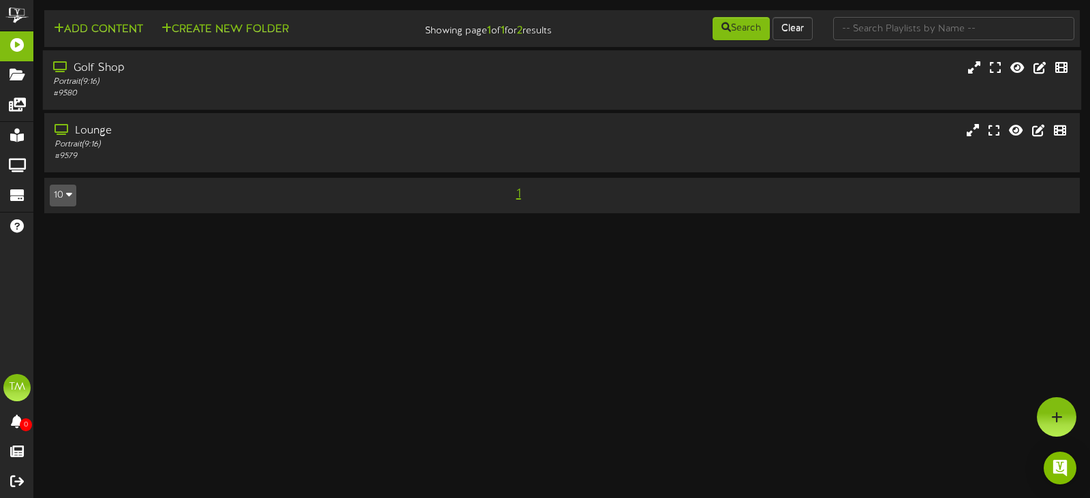
click at [197, 89] on div "# 9580" at bounding box center [259, 94] width 412 height 12
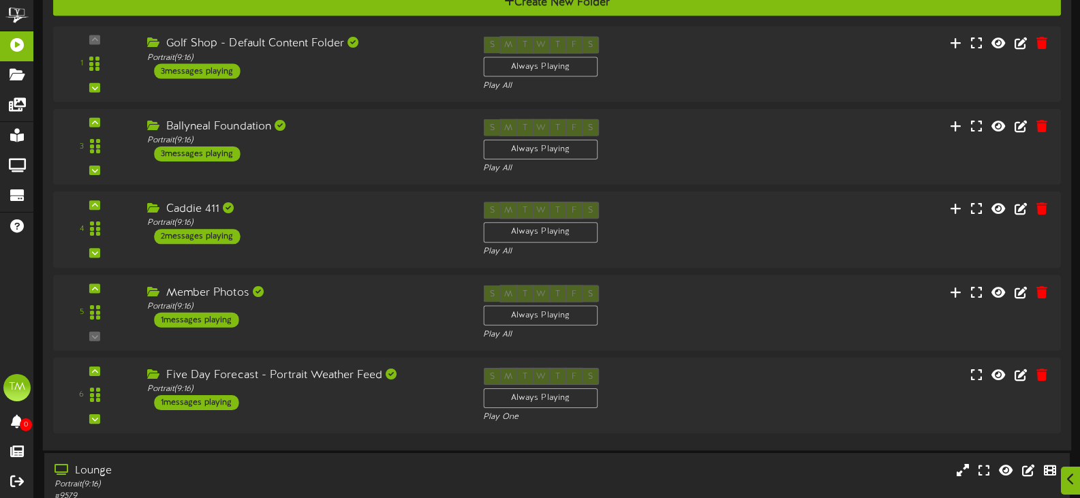
scroll to position [235, 0]
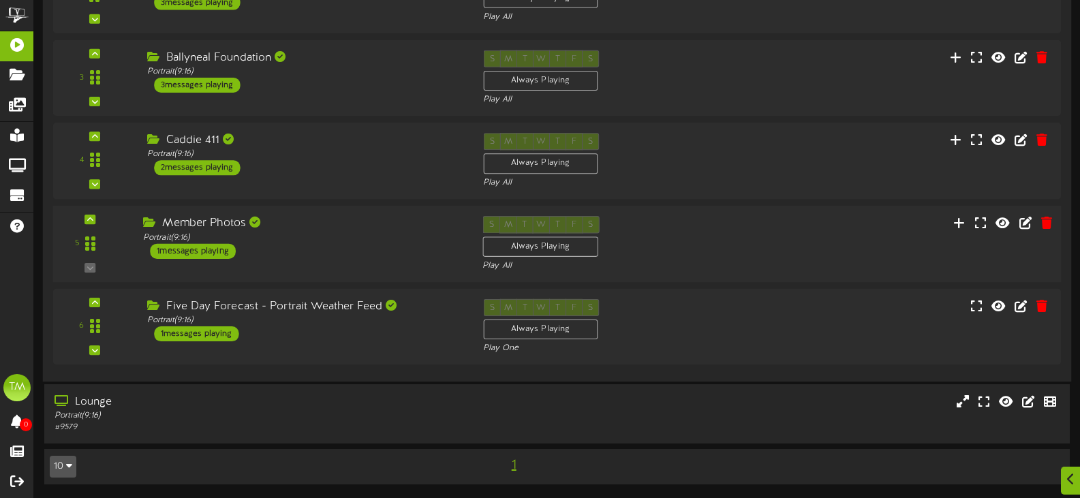
click at [328, 245] on div "Member Photos Portrait ( 9:16 ) 1 messages playing" at bounding box center [302, 237] width 339 height 43
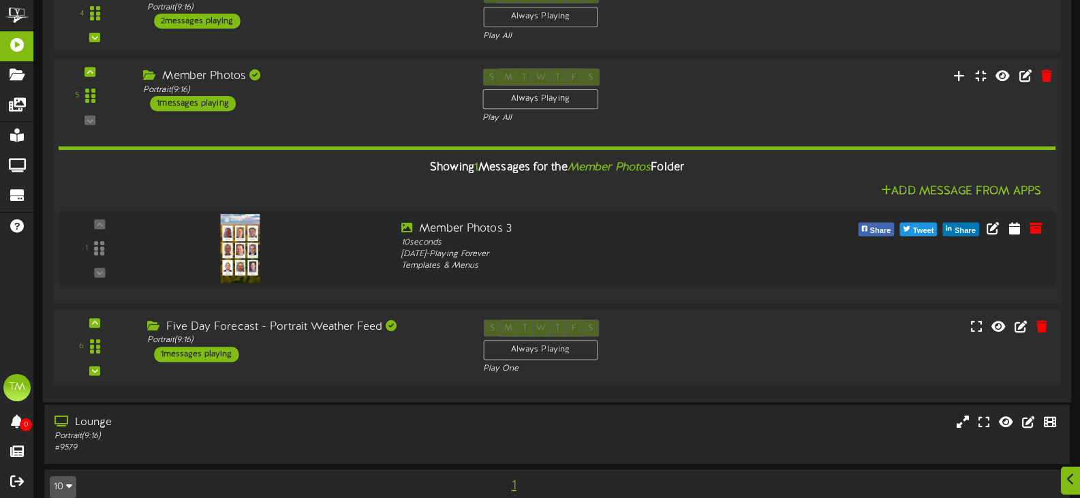
scroll to position [402, 0]
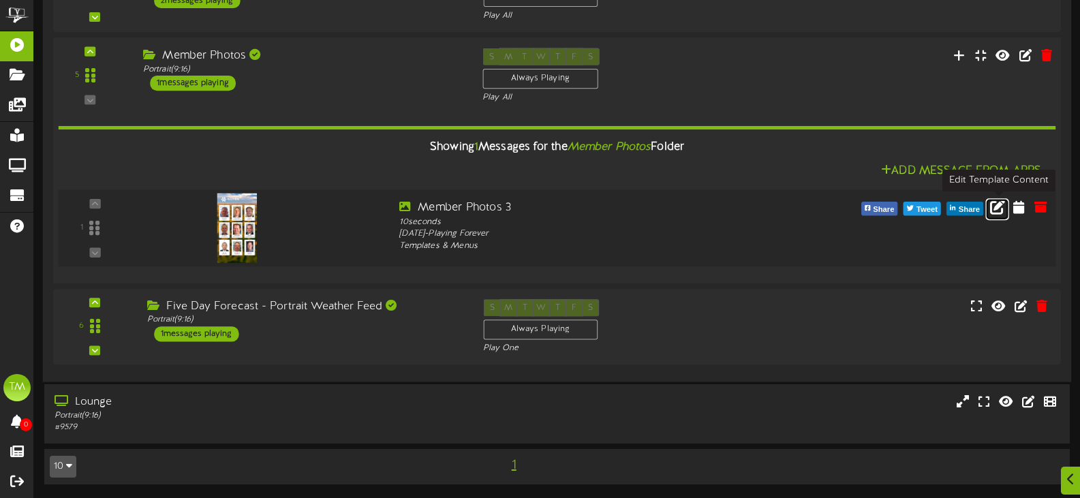
click at [1000, 208] on icon at bounding box center [997, 206] width 15 height 15
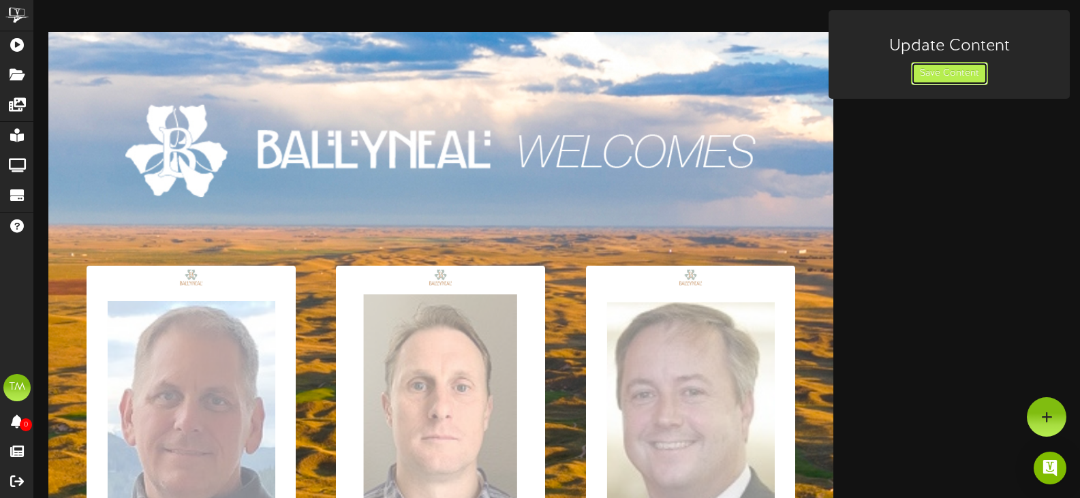
click at [923, 70] on button "Save Content" at bounding box center [949, 73] width 77 height 23
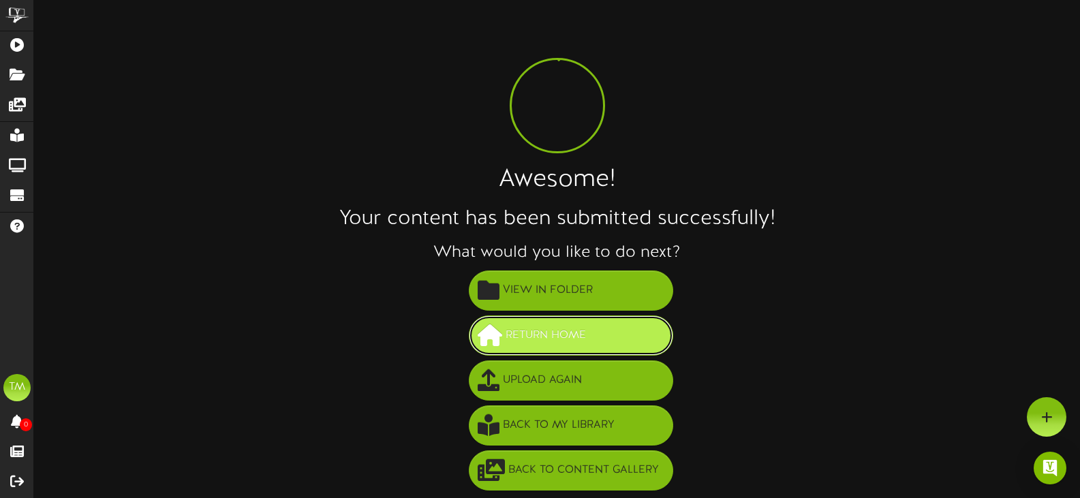
click at [546, 339] on span "Return Home" at bounding box center [545, 335] width 87 height 22
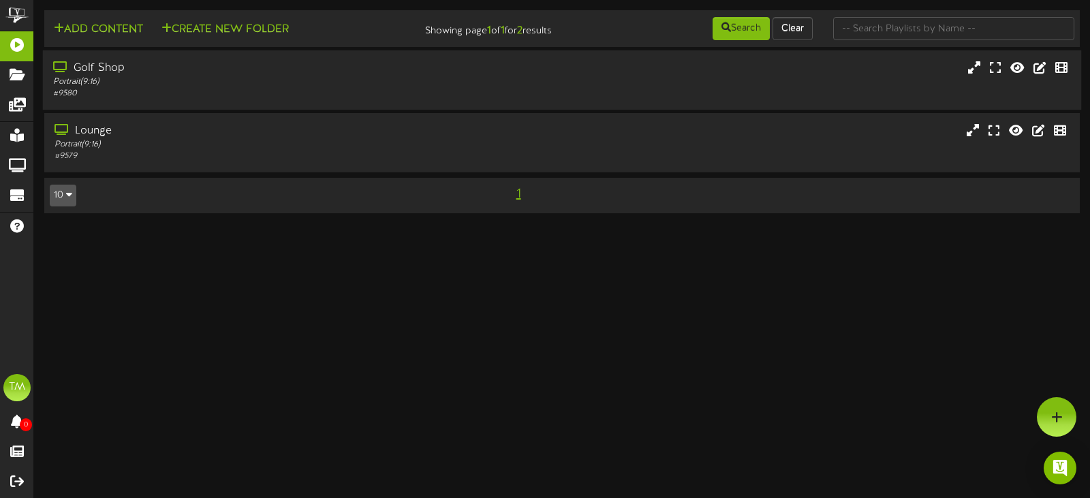
click at [304, 72] on div "Golf Shop" at bounding box center [259, 69] width 412 height 16
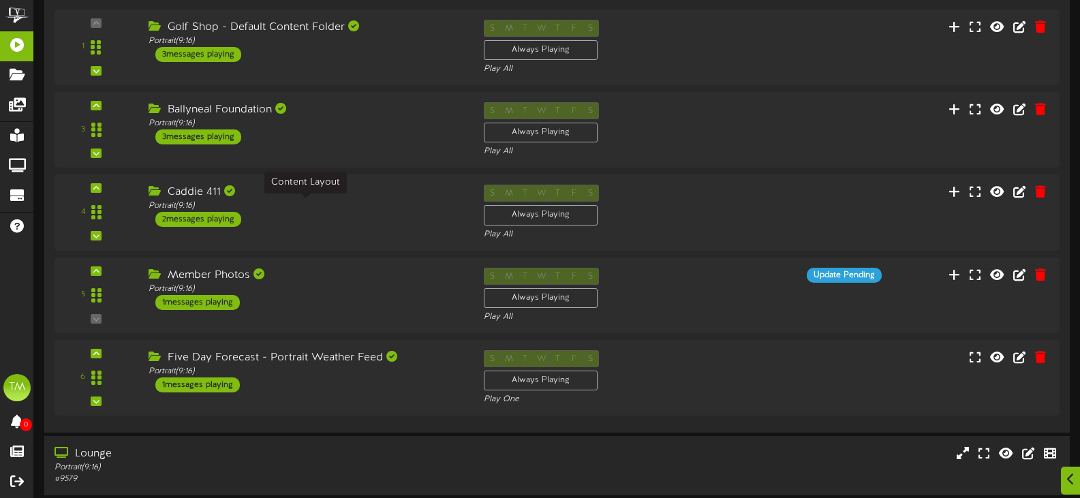
scroll to position [235, 0]
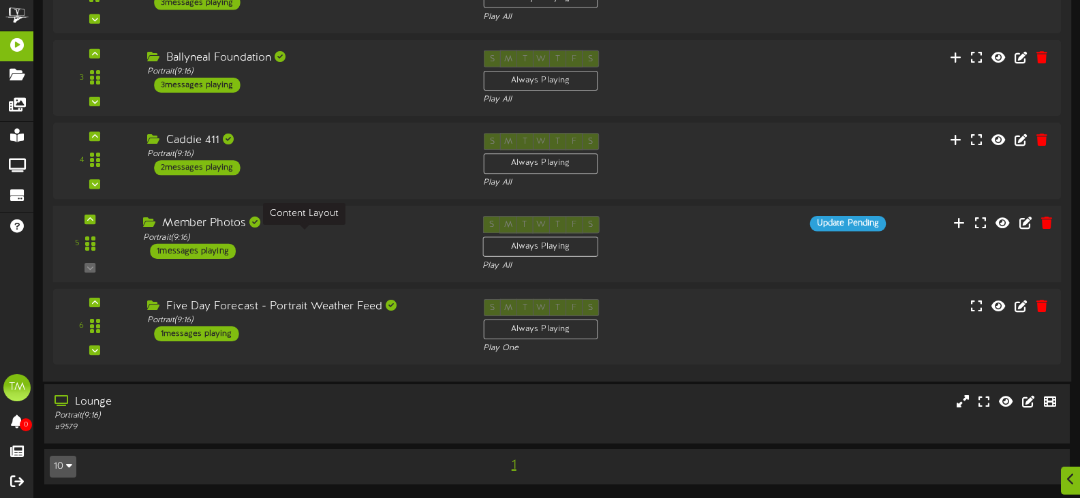
click at [383, 237] on div "Portrait ( 9:16 )" at bounding box center [302, 238] width 319 height 12
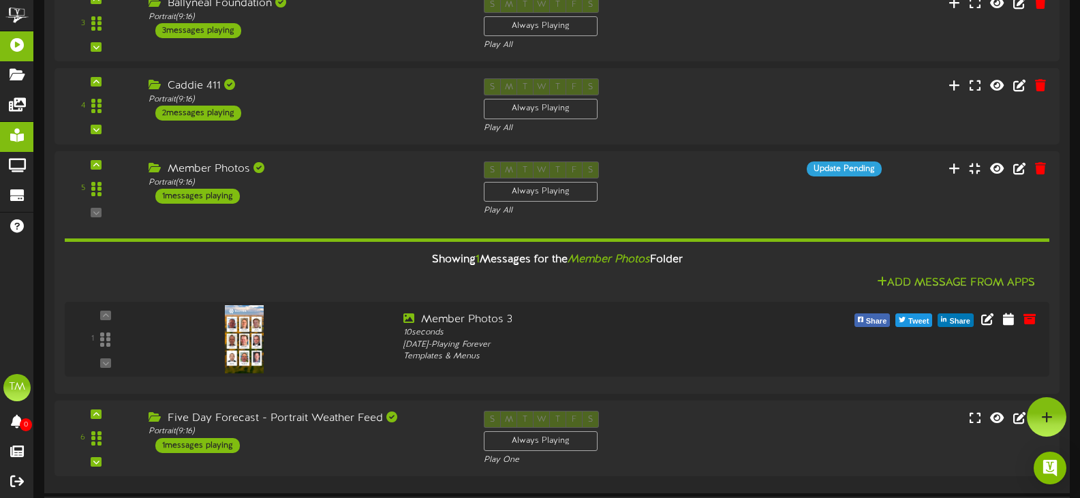
scroll to position [198, 0]
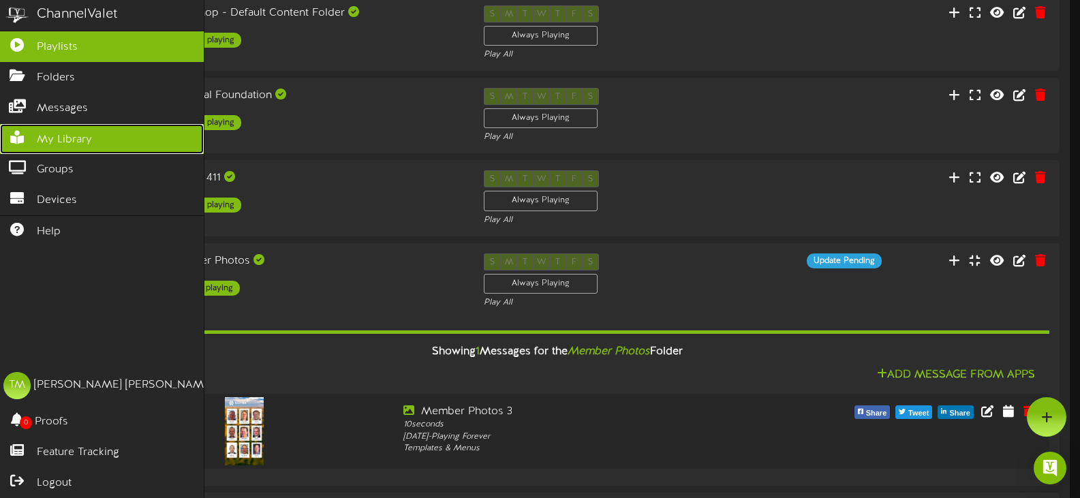
click at [35, 148] on link "My Library" at bounding box center [102, 139] width 204 height 31
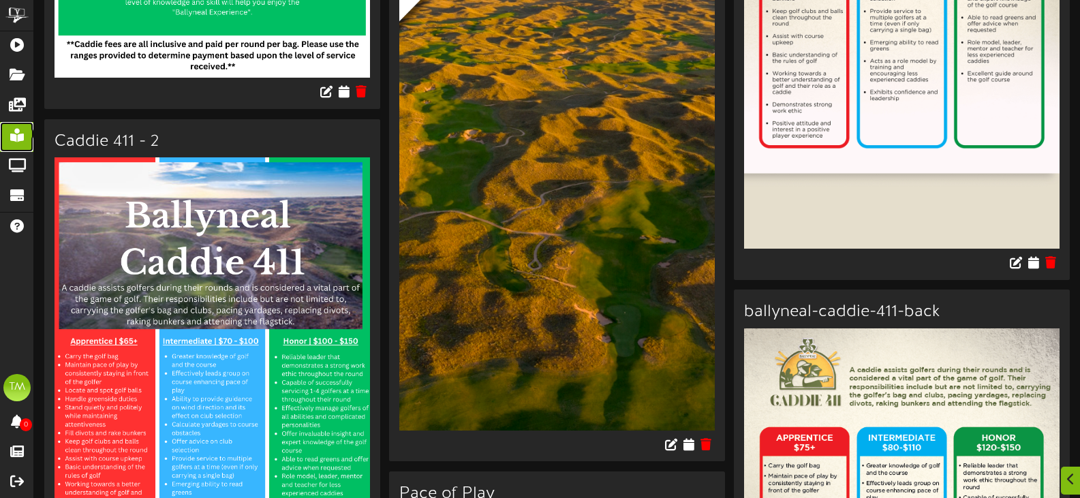
scroll to position [4496, 0]
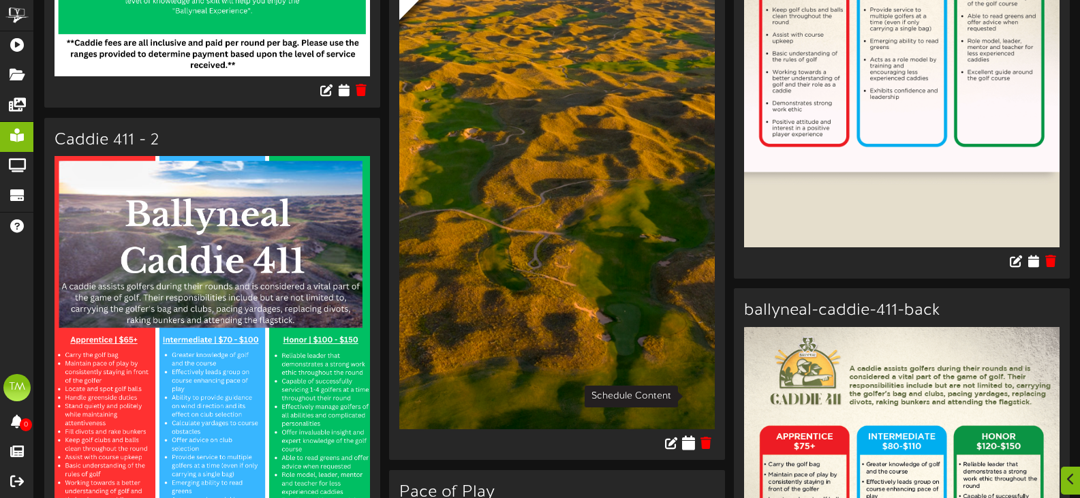
click at [687, 435] on icon at bounding box center [689, 442] width 13 height 15
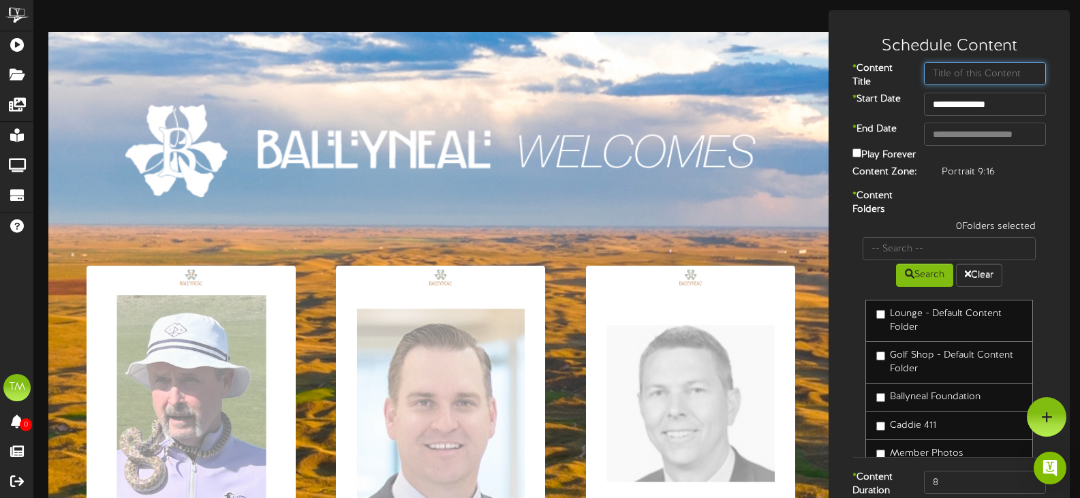
click at [945, 74] on input "text" at bounding box center [985, 73] width 122 height 23
type input "Member photos 2"
click at [1039, 189] on div "**********" at bounding box center [949, 269] width 234 height 491
click at [888, 362] on label "Golf Shop - Default Content Folder" at bounding box center [949, 362] width 146 height 27
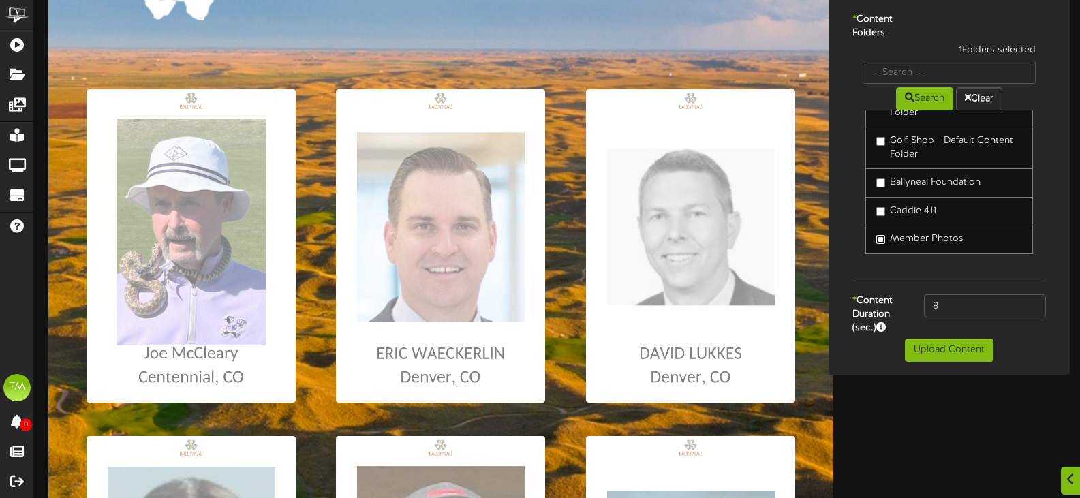
scroll to position [204, 0]
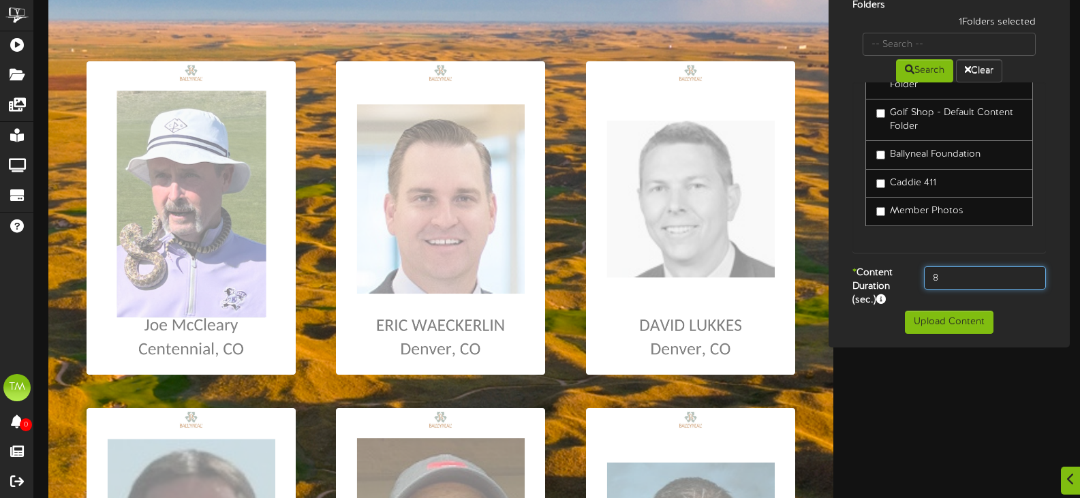
click at [975, 281] on input "8" at bounding box center [985, 277] width 122 height 23
type input "10"
click at [945, 329] on button "Upload Content" at bounding box center [949, 322] width 89 height 23
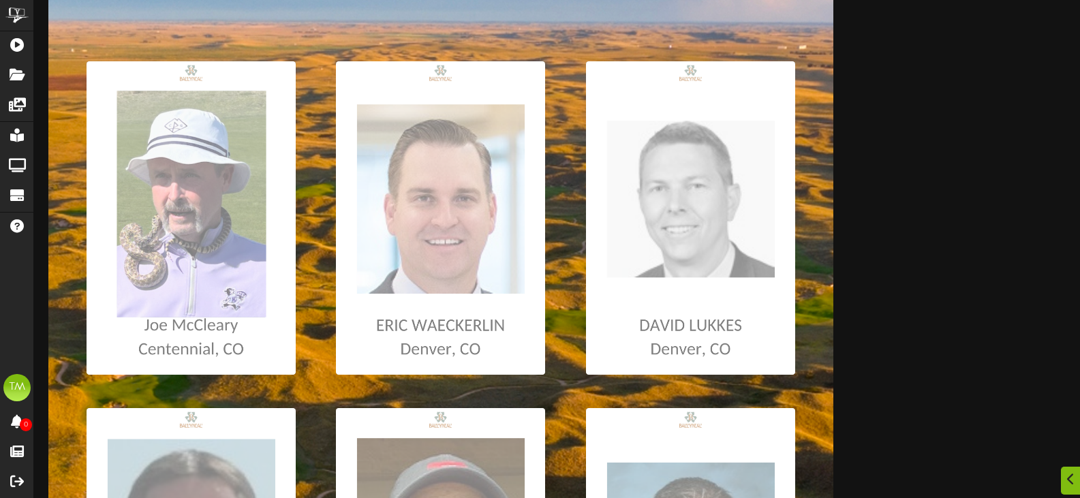
scroll to position [1, 0]
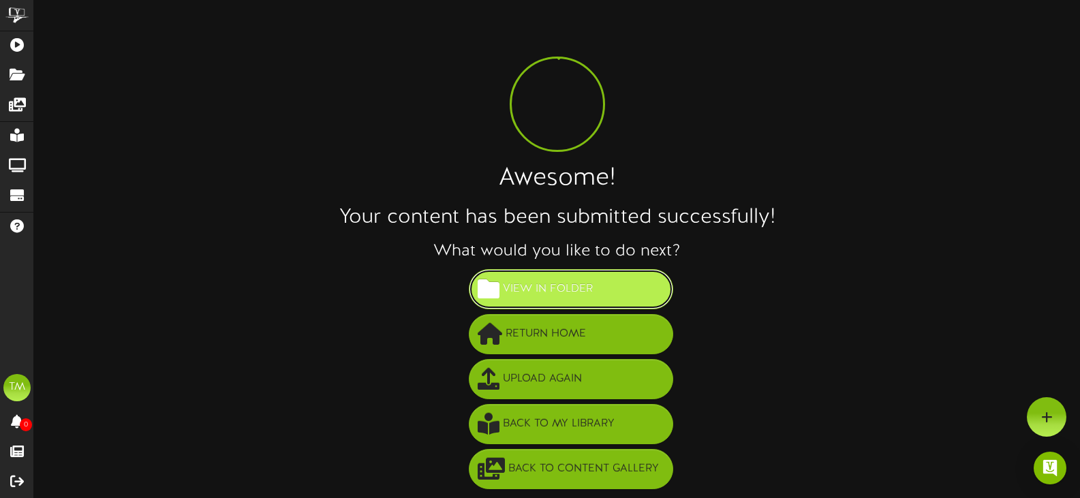
click at [543, 291] on span "View in Folder" at bounding box center [547, 289] width 97 height 22
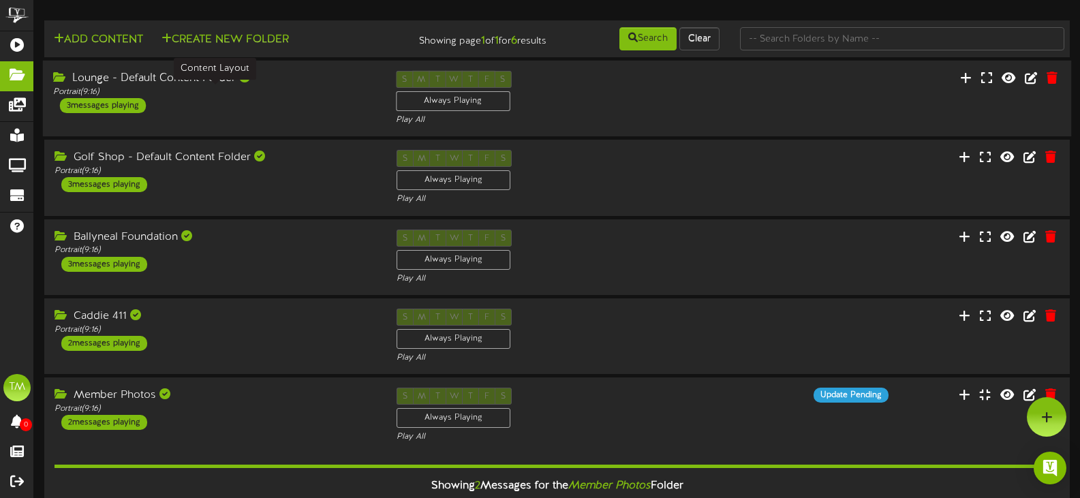
click at [300, 93] on div "Portrait ( 9:16 )" at bounding box center [214, 93] width 322 height 12
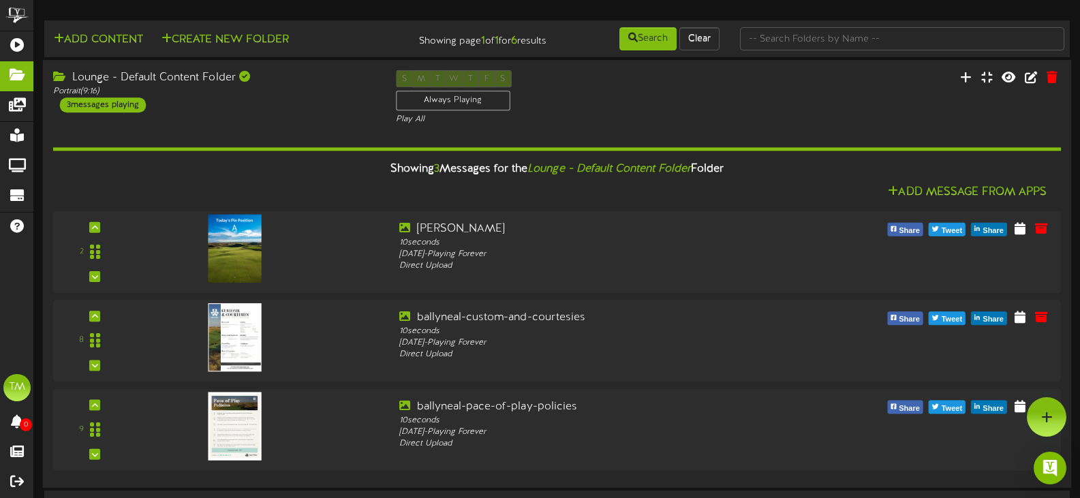
click at [308, 105] on div "Lounge - Default Content Folder Portrait ( 9:16 ) 3 messages playing" at bounding box center [214, 91] width 343 height 42
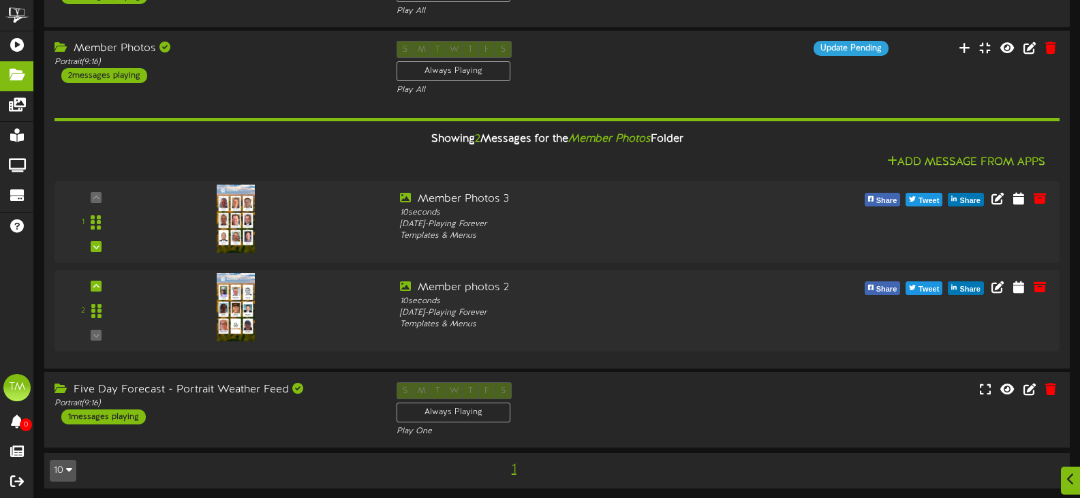
scroll to position [351, 0]
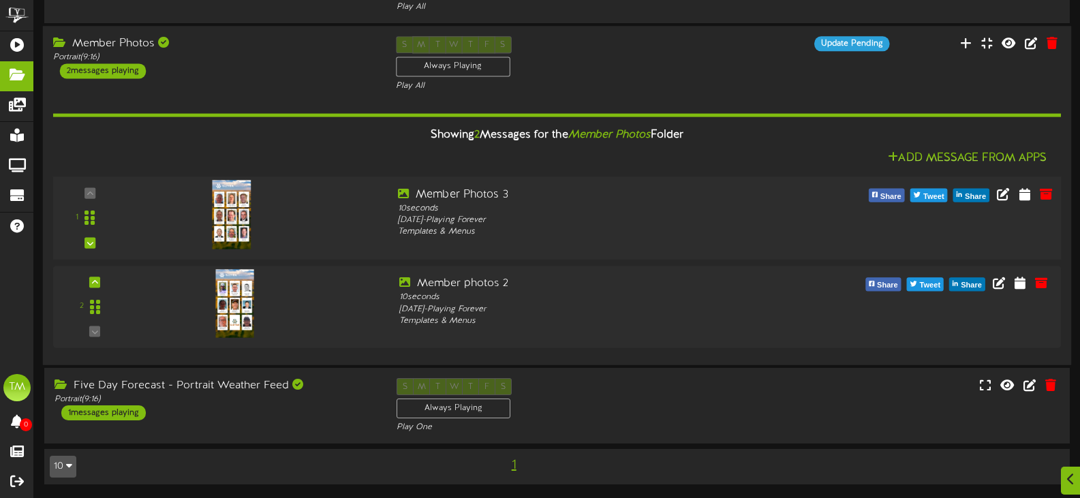
click at [311, 221] on div at bounding box center [260, 211] width 255 height 48
click at [1022, 191] on icon at bounding box center [1024, 193] width 13 height 15
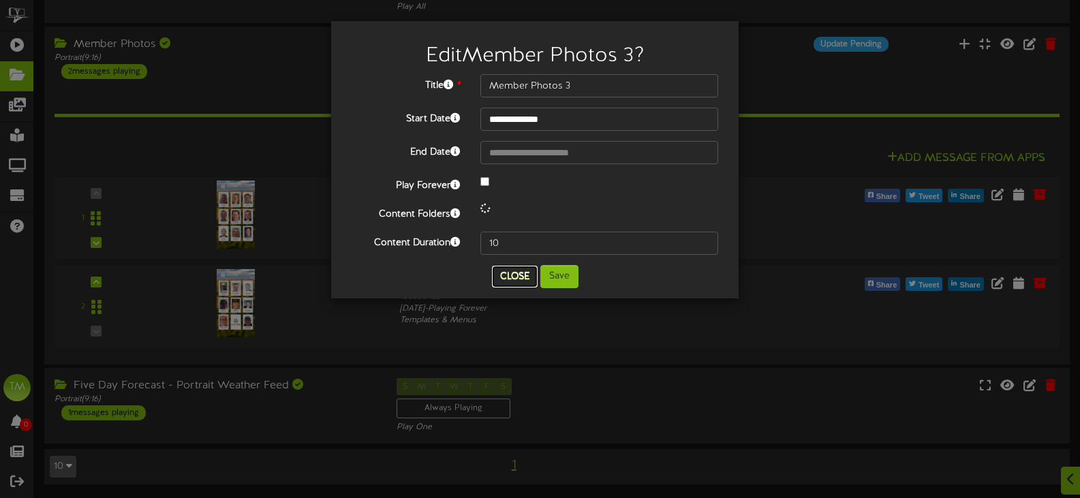
click at [526, 270] on button "Close" at bounding box center [515, 277] width 46 height 22
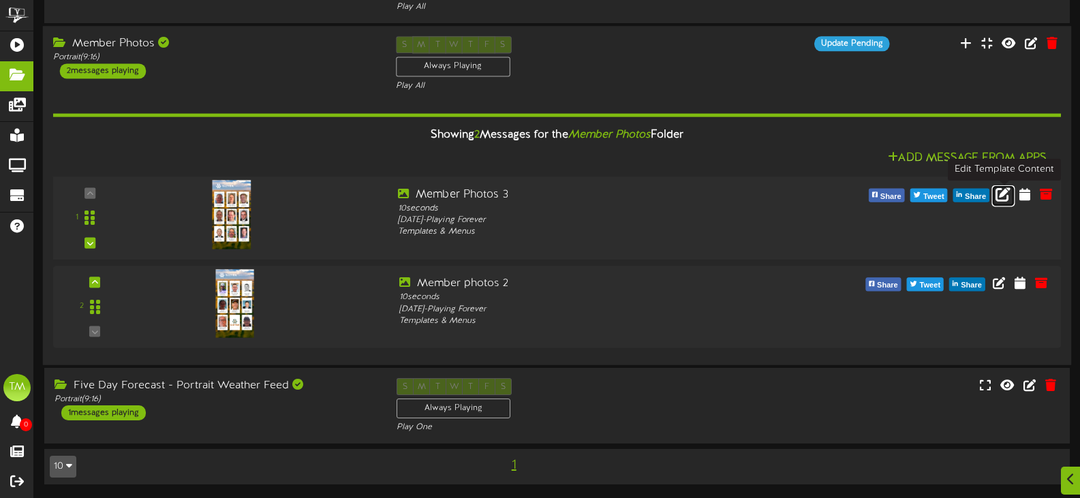
click at [998, 195] on icon at bounding box center [1002, 193] width 15 height 15
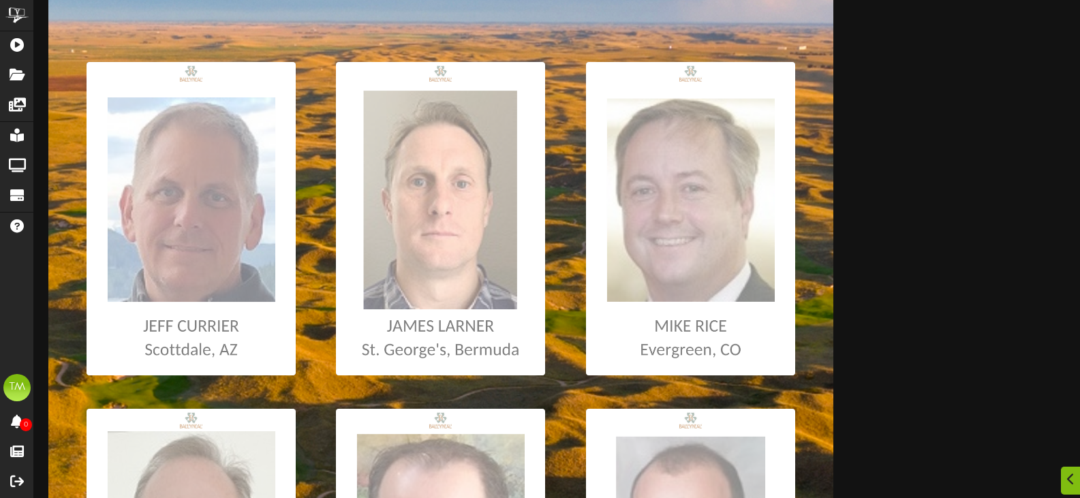
scroll to position [204, 0]
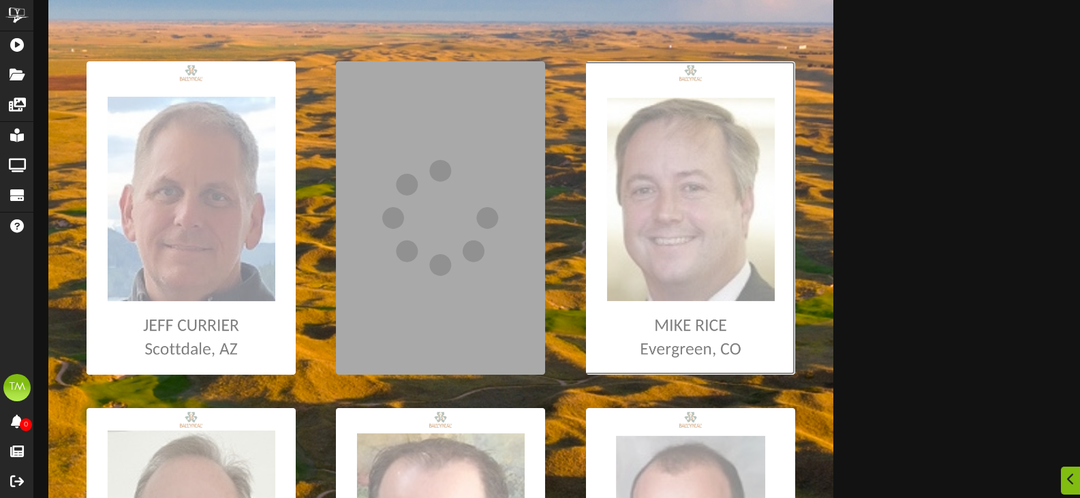
click at [689, 213] on input "file" at bounding box center [7, 217] width 1575 height 313
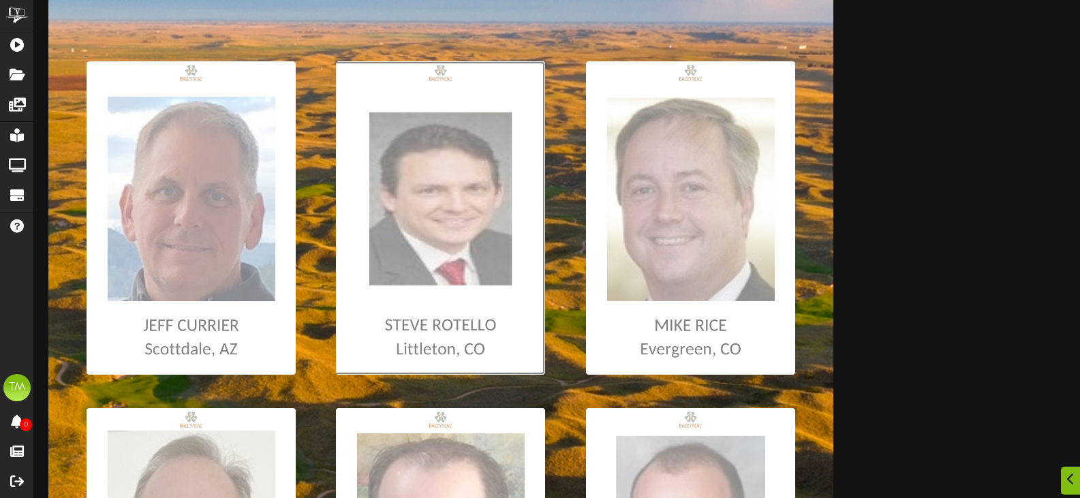
type input "**********"
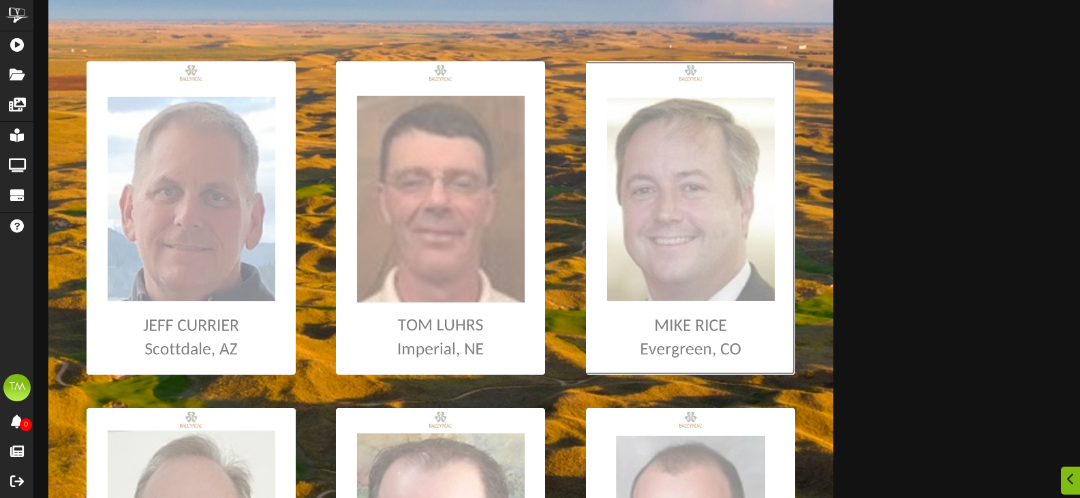
click at [661, 307] on input "file" at bounding box center [7, 217] width 1575 height 313
type input "**********"
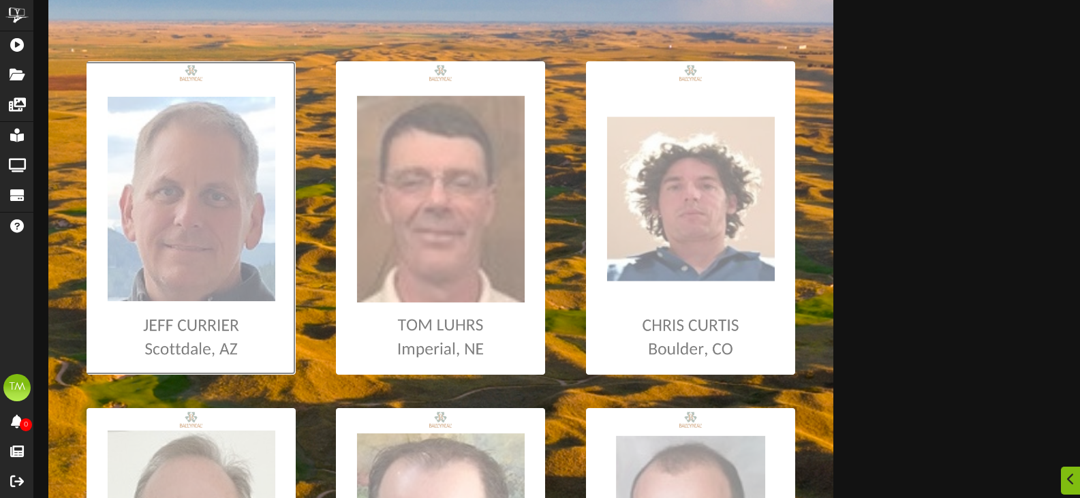
type input "**********"
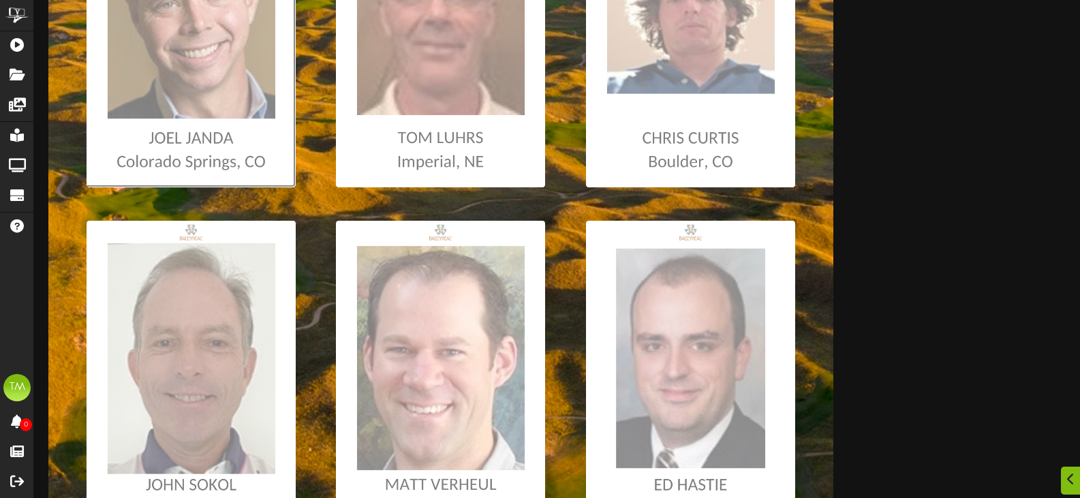
scroll to position [545, 0]
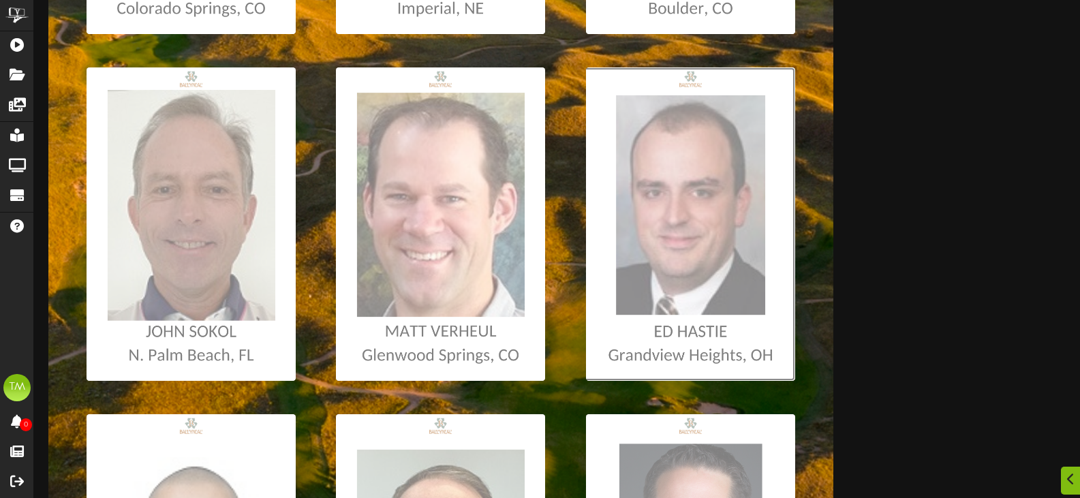
click at [689, 213] on input "file" at bounding box center [7, 223] width 1575 height 313
type input "**********"
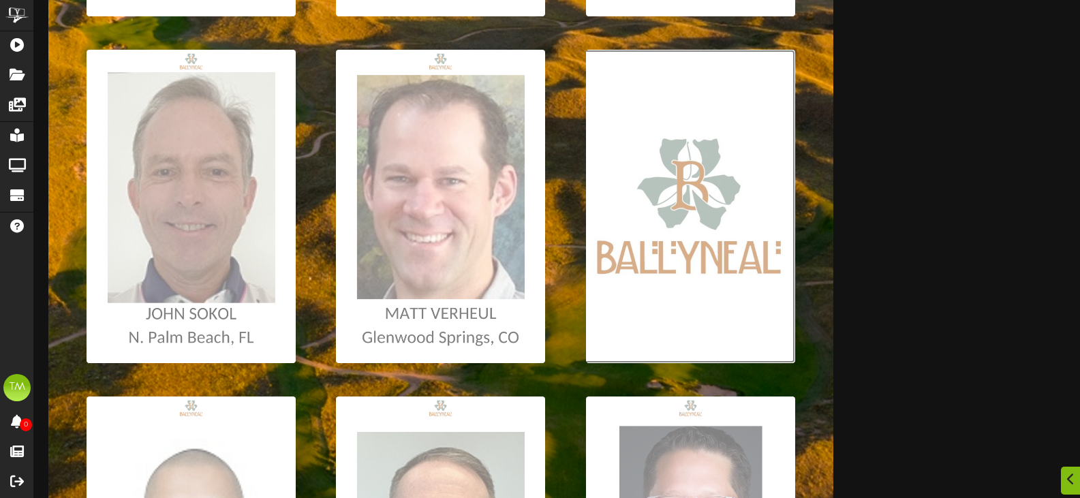
scroll to position [589, 0]
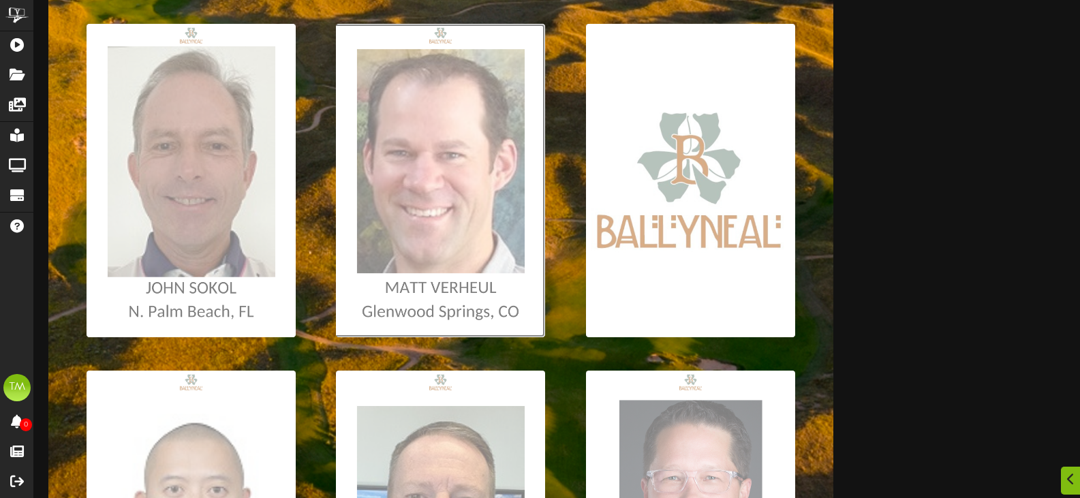
type input "**********"
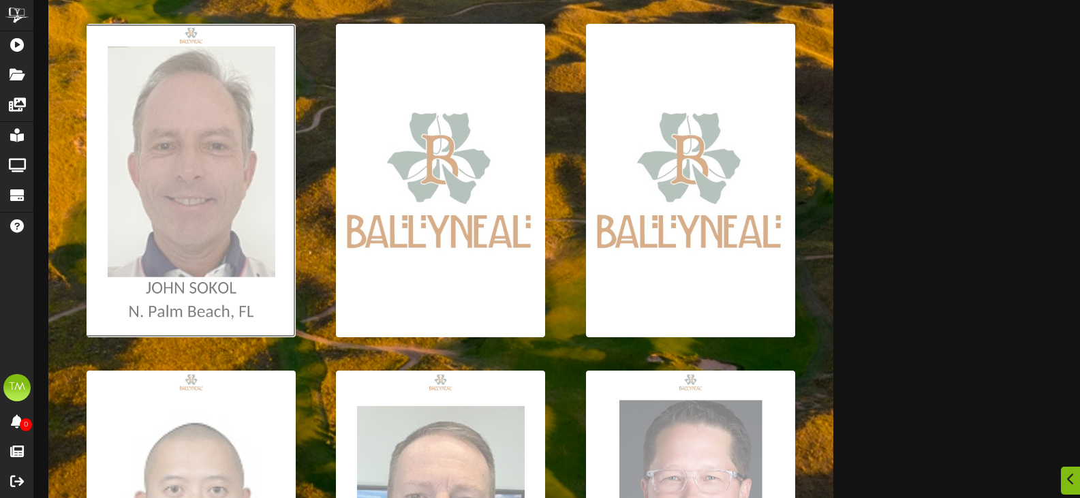
type input "**********"
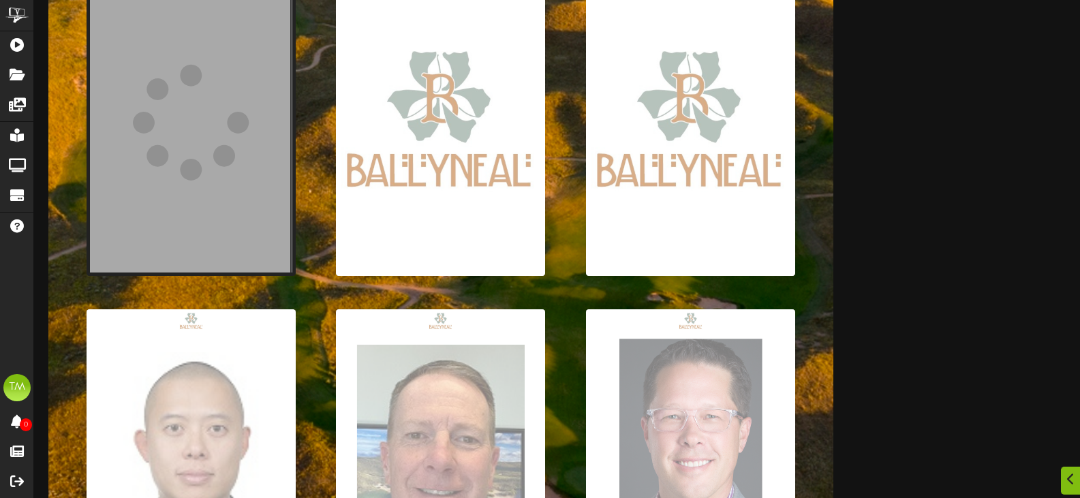
scroll to position [929, 0]
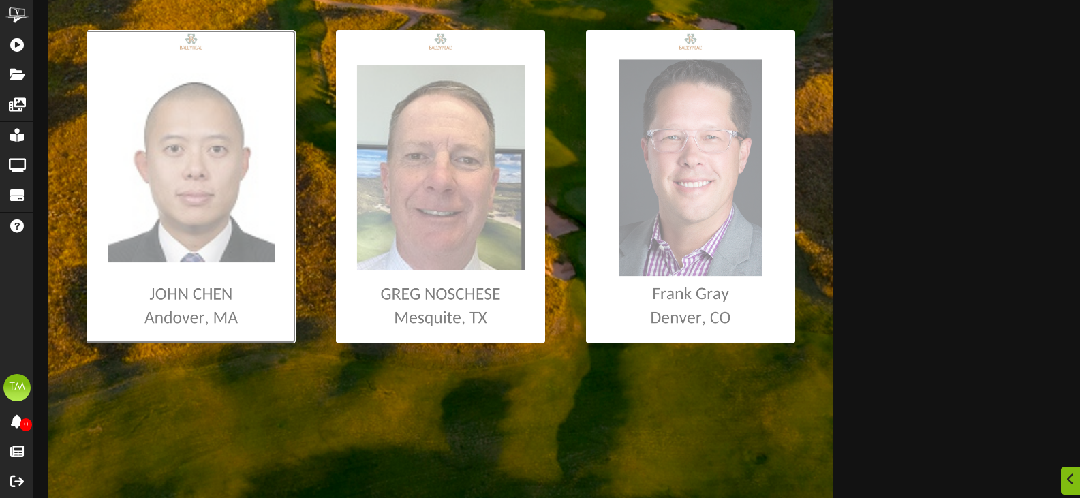
type input "**********"
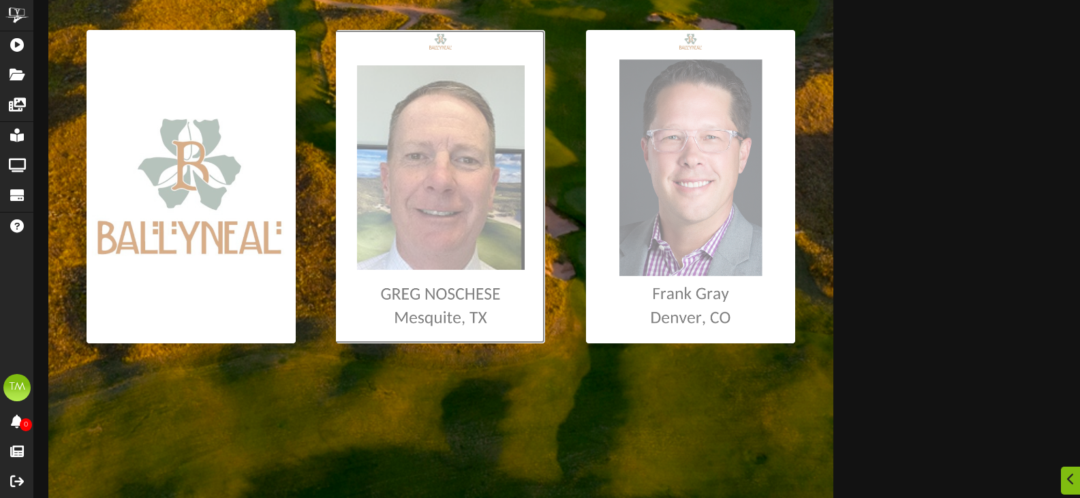
type input "**********"
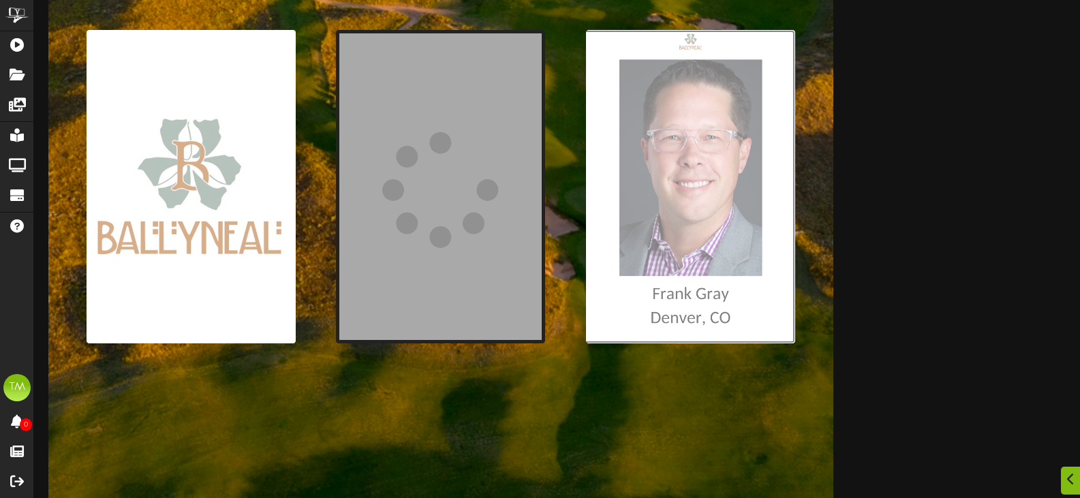
click at [702, 260] on input "file" at bounding box center [7, 186] width 1575 height 313
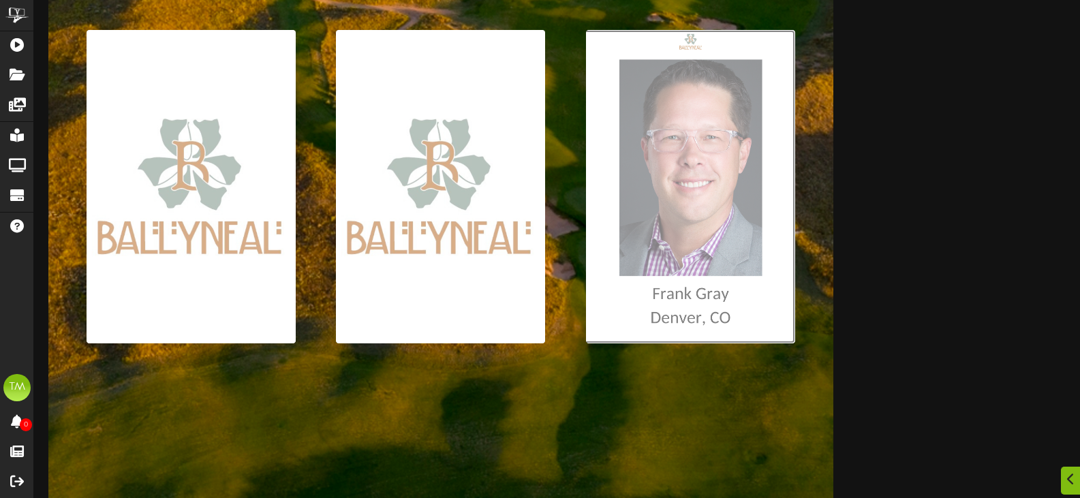
type input "**********"
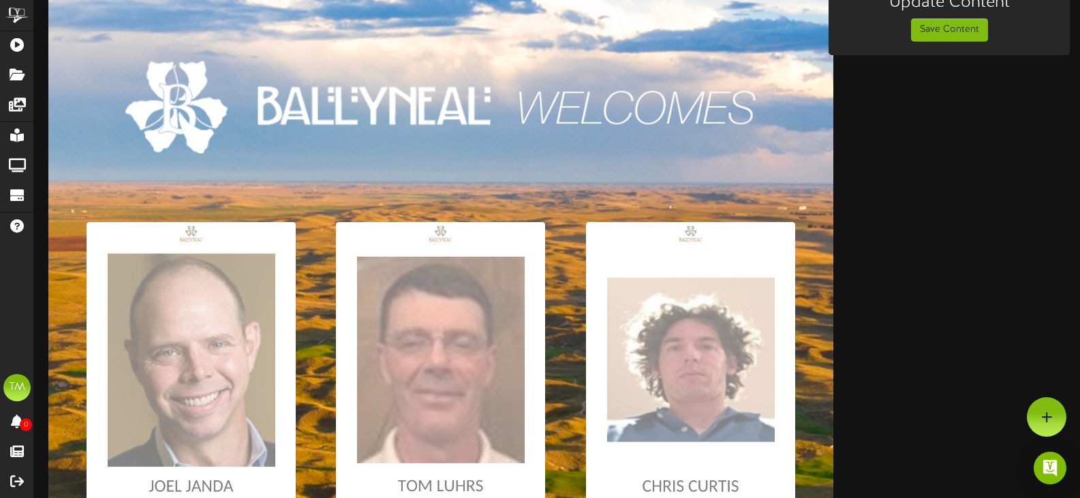
scroll to position [0, 0]
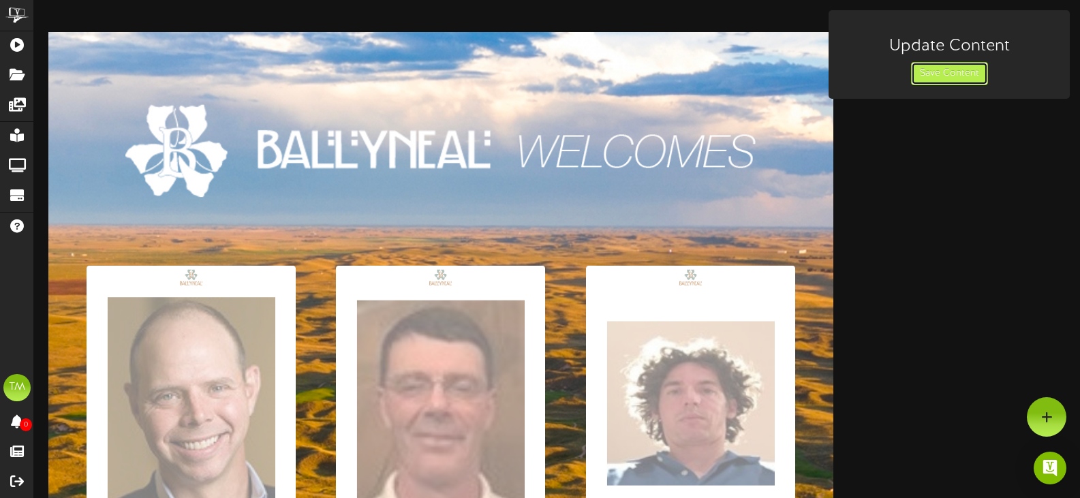
click at [939, 76] on button "Save Content" at bounding box center [949, 73] width 77 height 23
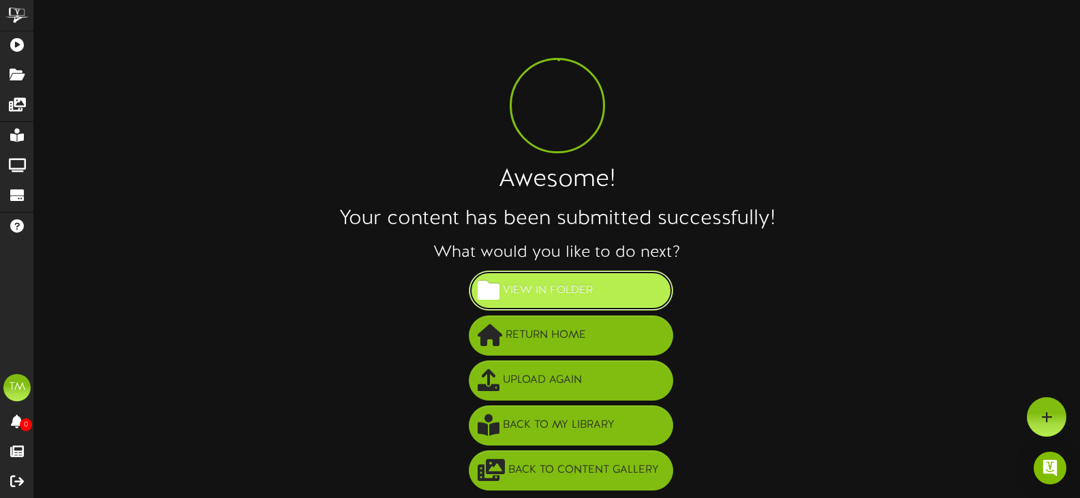
click at [556, 287] on span "View in Folder" at bounding box center [547, 290] width 97 height 22
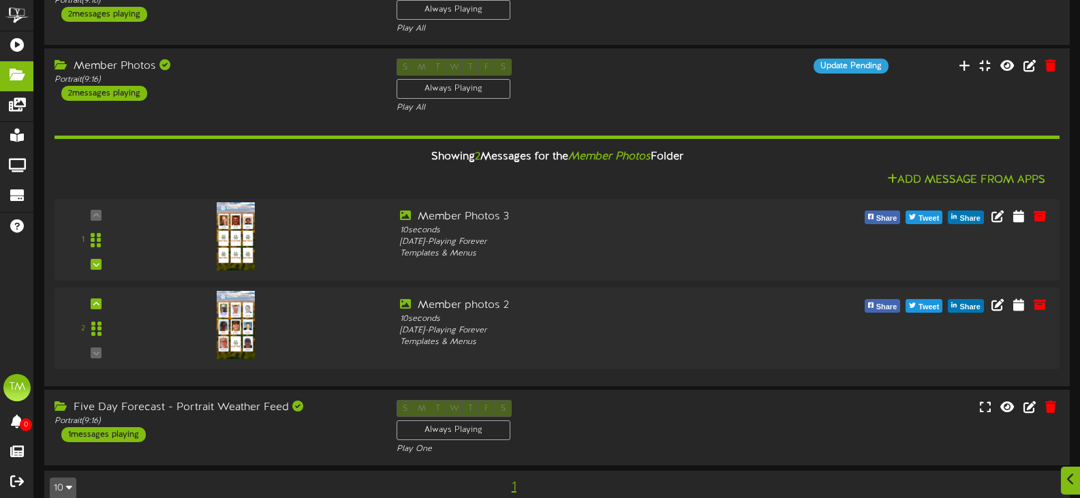
scroll to position [341, 0]
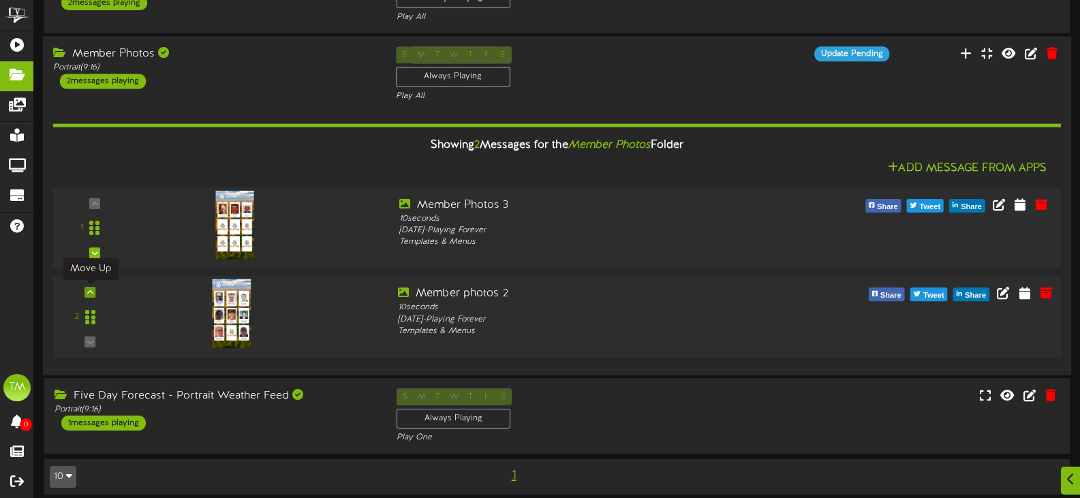
click at [91, 292] on icon at bounding box center [90, 292] width 6 height 7
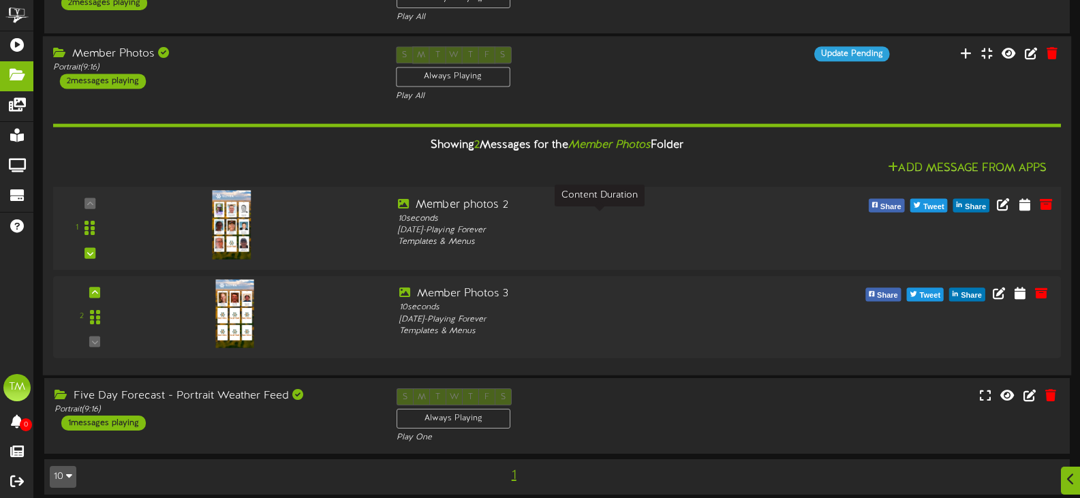
click at [718, 214] on div "10 seconds" at bounding box center [599, 219] width 403 height 12
click at [1033, 199] on button at bounding box center [1025, 205] width 22 height 21
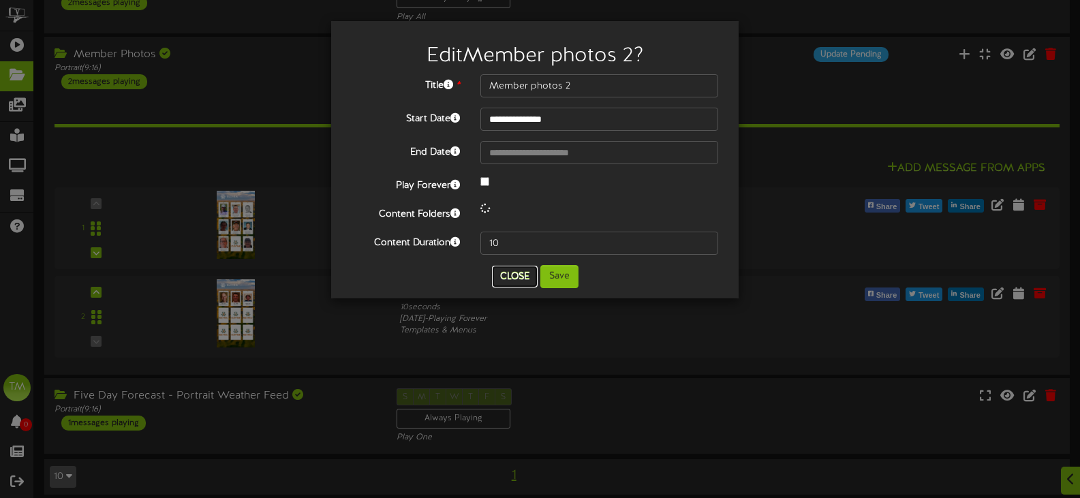
click at [510, 270] on button "Close" at bounding box center [515, 277] width 46 height 22
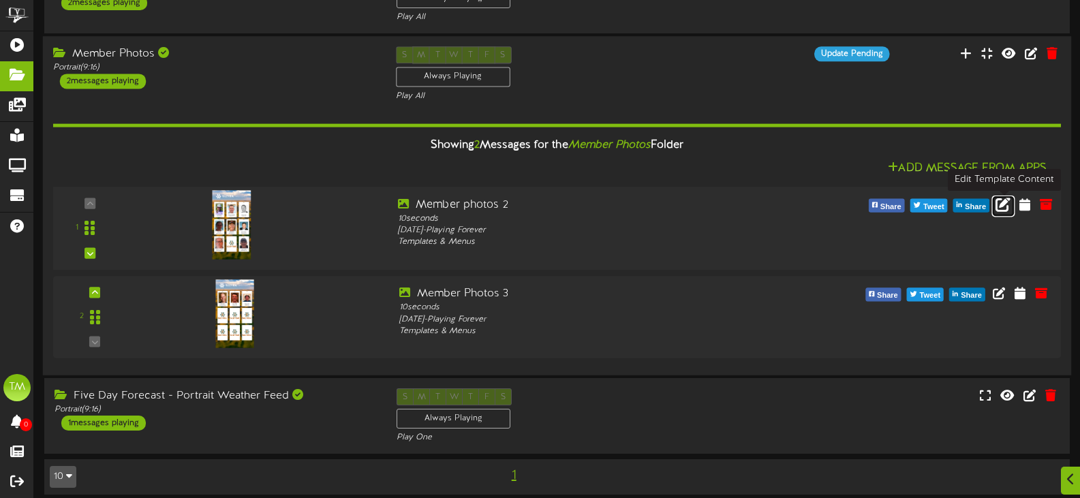
click at [998, 198] on icon at bounding box center [1002, 203] width 15 height 15
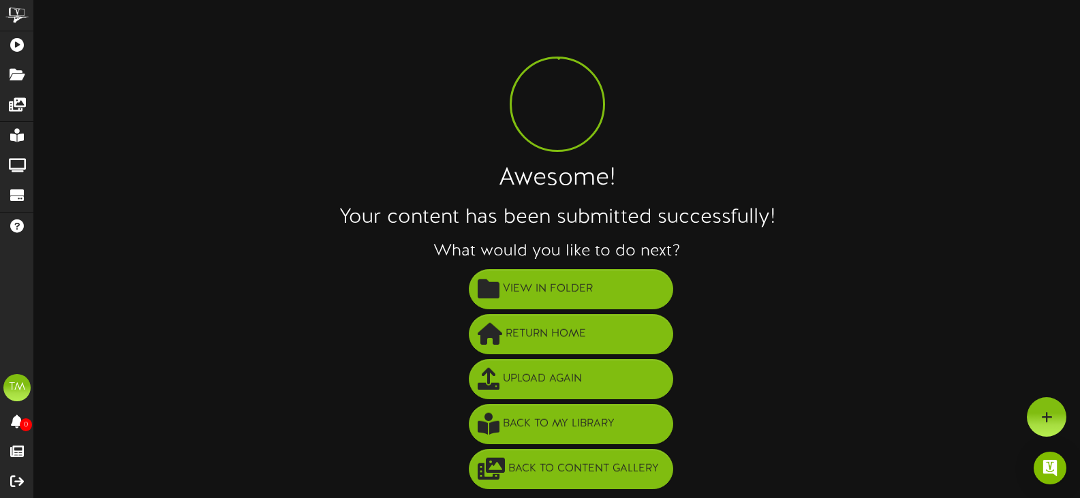
scroll to position [1, 0]
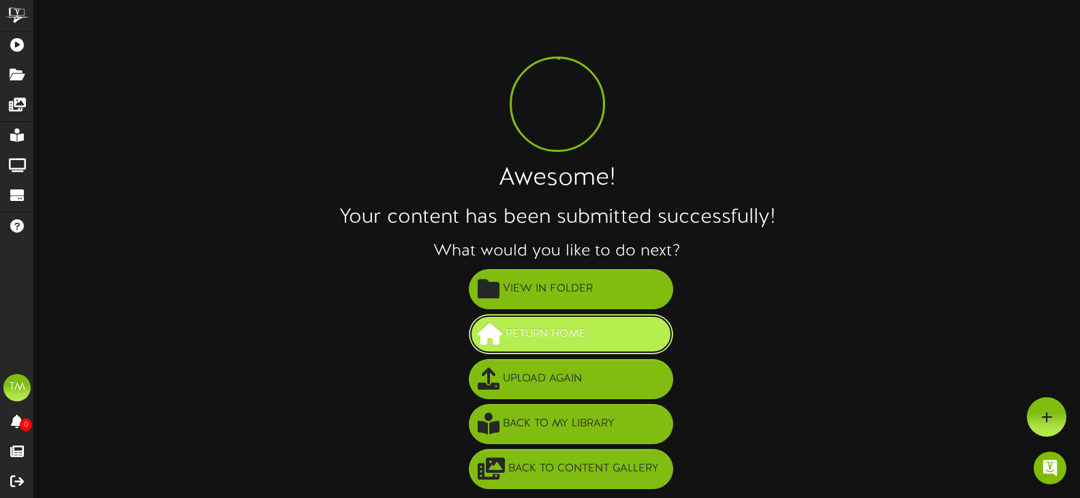
click at [492, 330] on span at bounding box center [490, 334] width 25 height 22
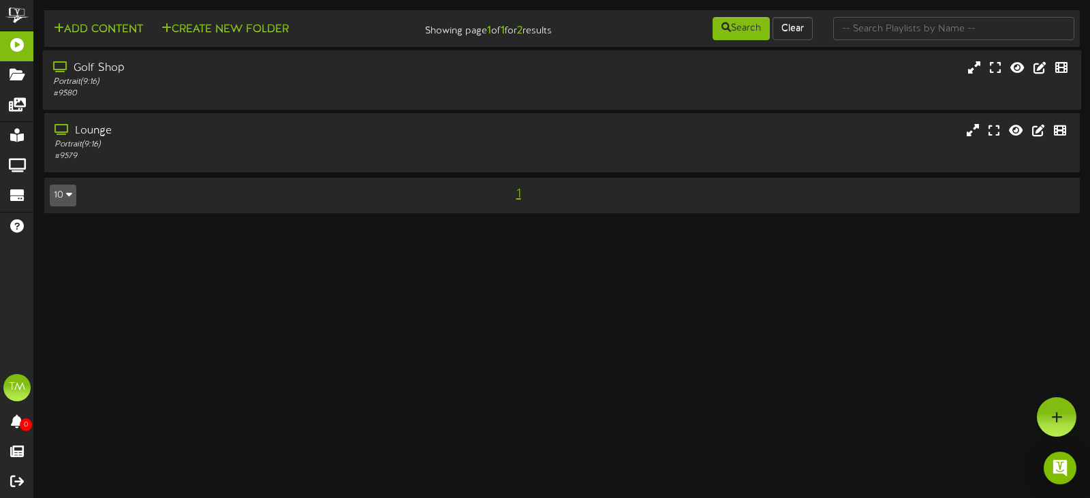
click at [493, 74] on div "Golf Shop Portrait ( 9:16 ) # 9580" at bounding box center [562, 80] width 1039 height 39
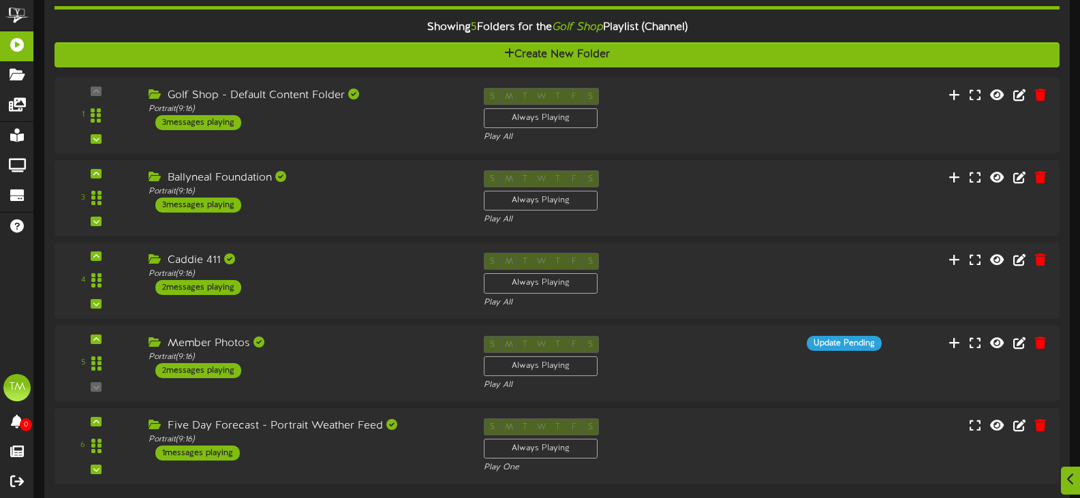
scroll to position [136, 0]
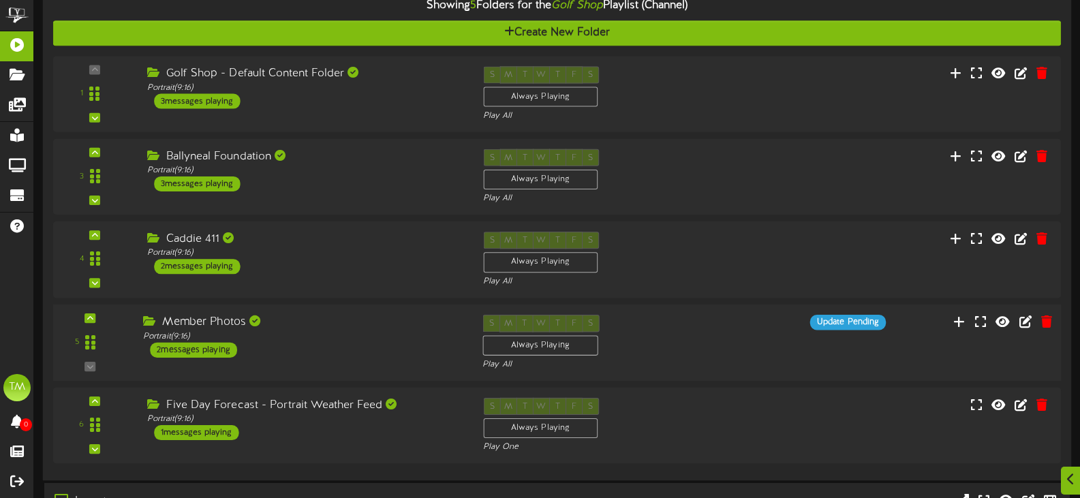
click at [316, 358] on div "5 ( 9:16" at bounding box center [557, 343] width 1018 height 56
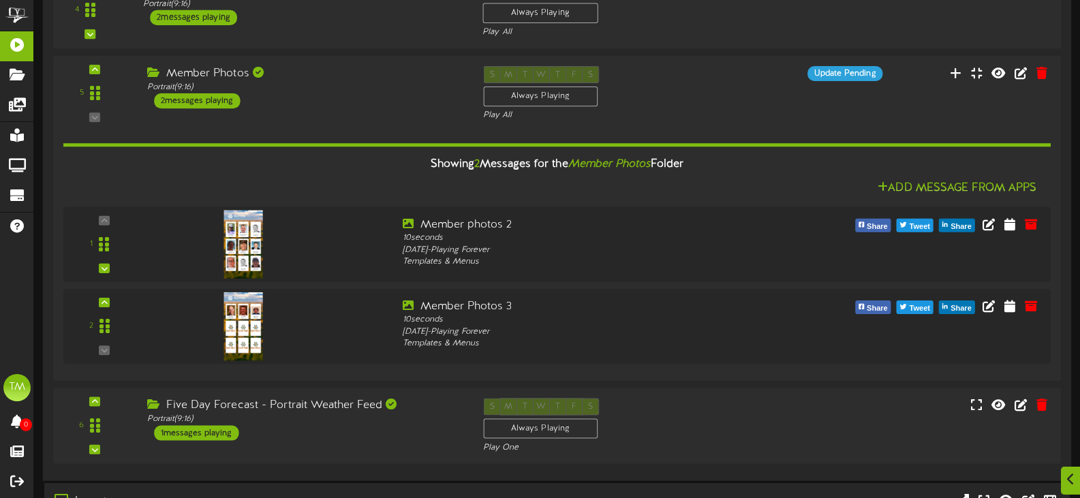
scroll to position [409, 0]
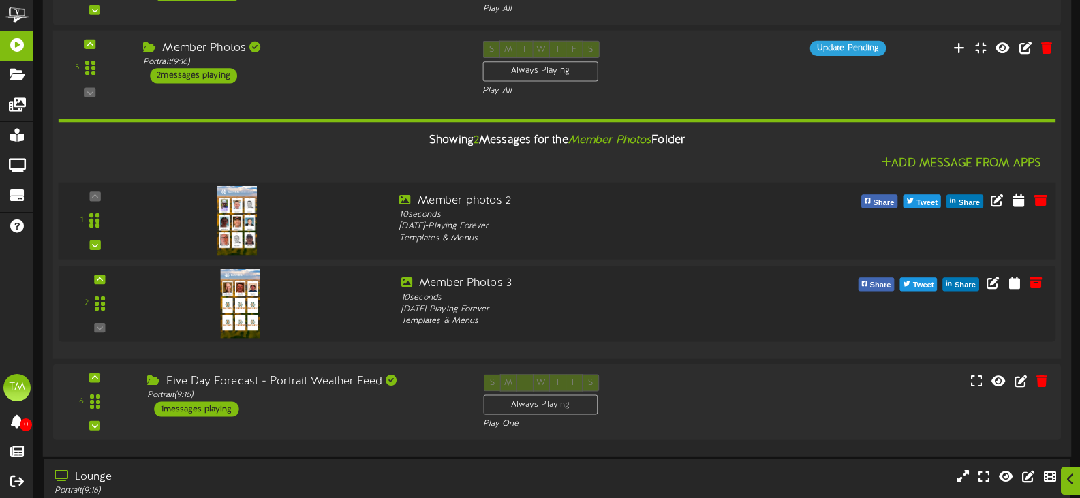
click at [241, 210] on img at bounding box center [237, 220] width 40 height 69
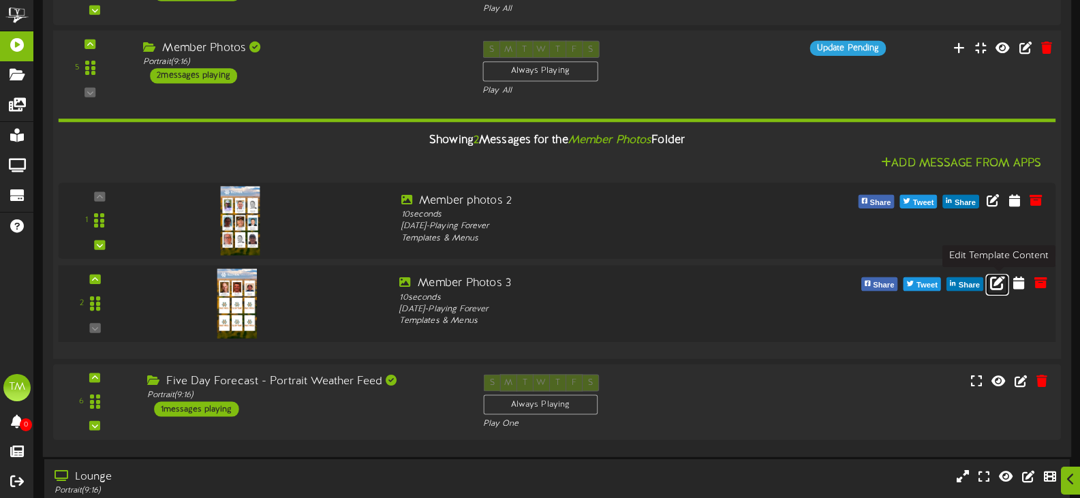
click at [1003, 281] on icon at bounding box center [997, 282] width 15 height 15
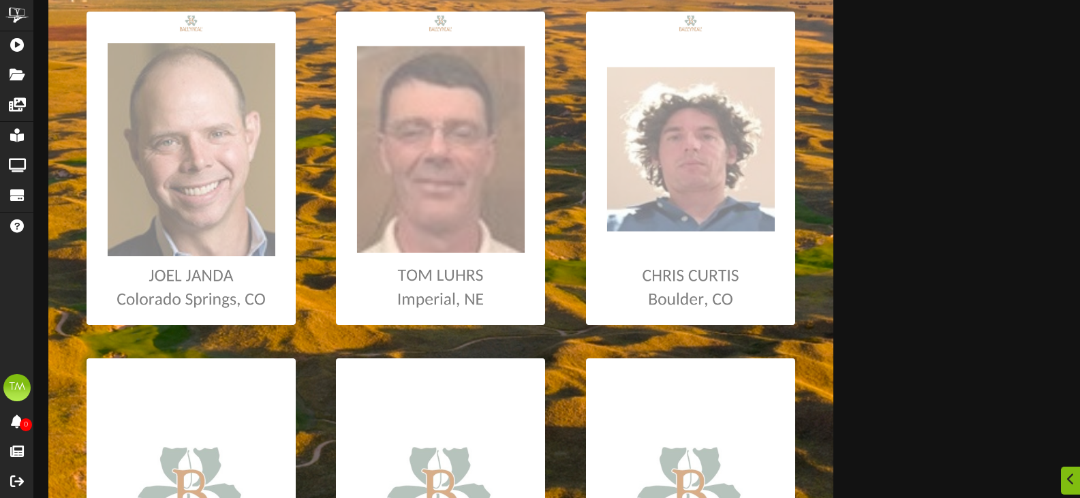
scroll to position [409, 0]
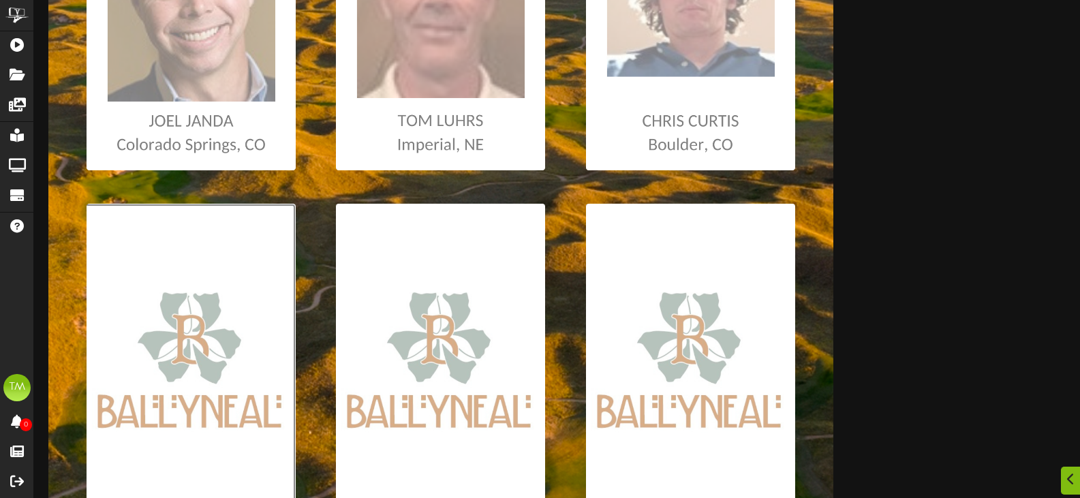
type input "**********"
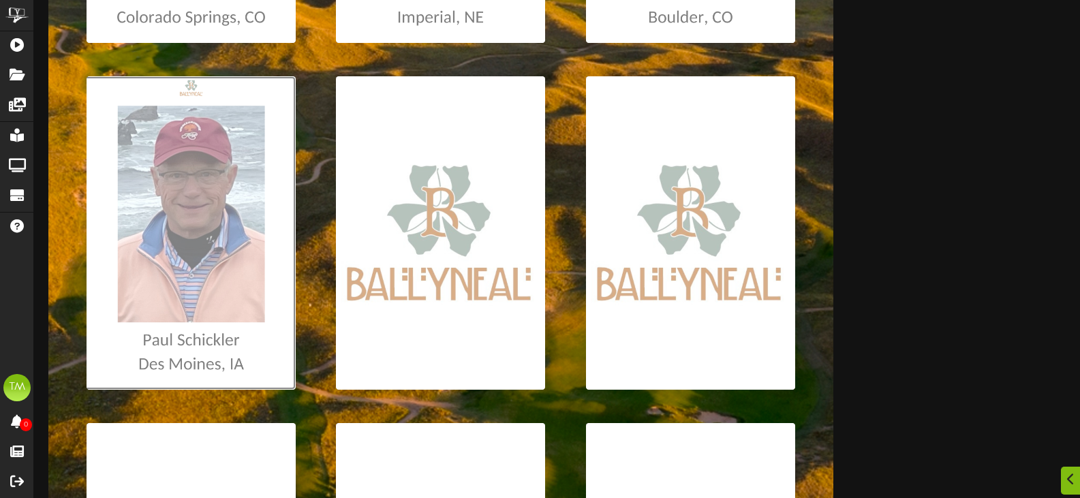
scroll to position [545, 0]
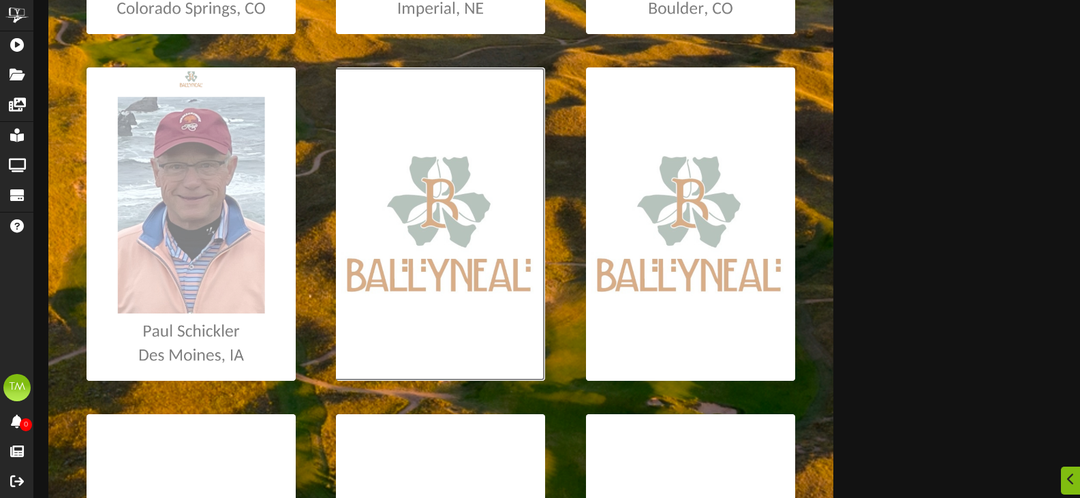
type input "**********"
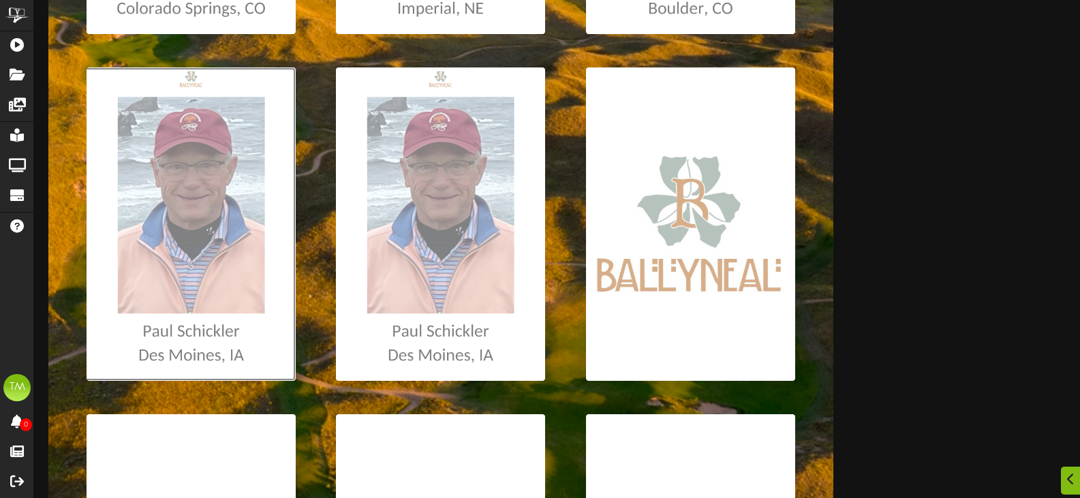
type input "**********"
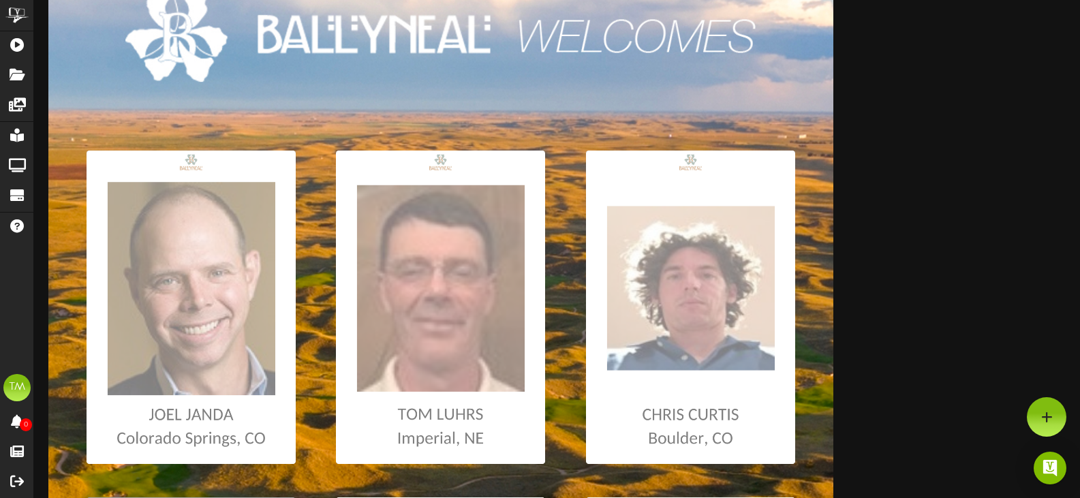
scroll to position [0, 0]
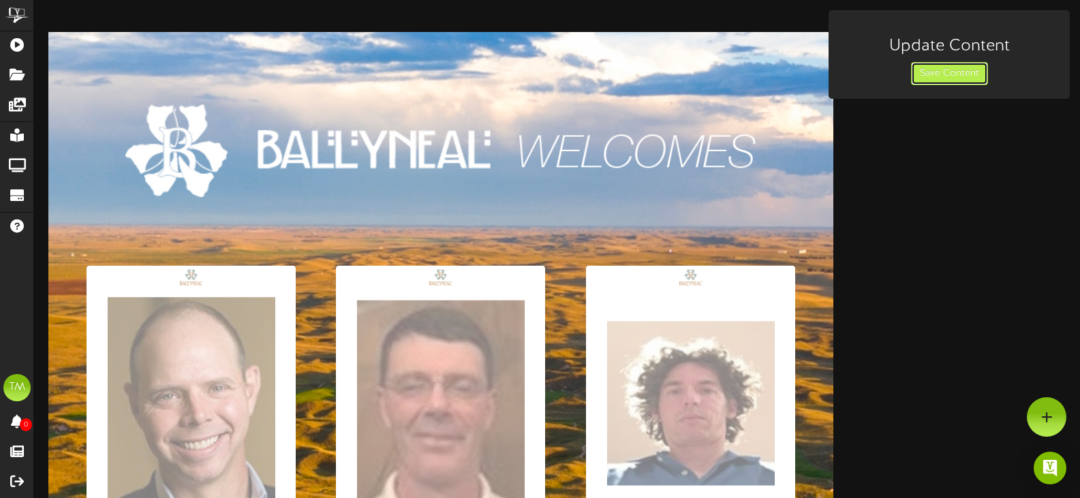
click at [972, 68] on button "Save Content" at bounding box center [949, 73] width 77 height 23
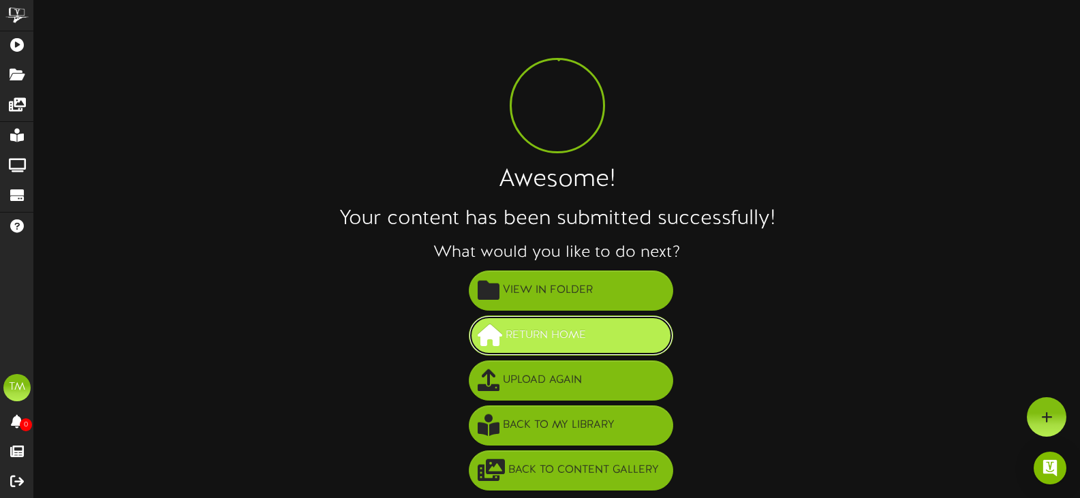
click at [552, 339] on span "Return Home" at bounding box center [545, 335] width 87 height 22
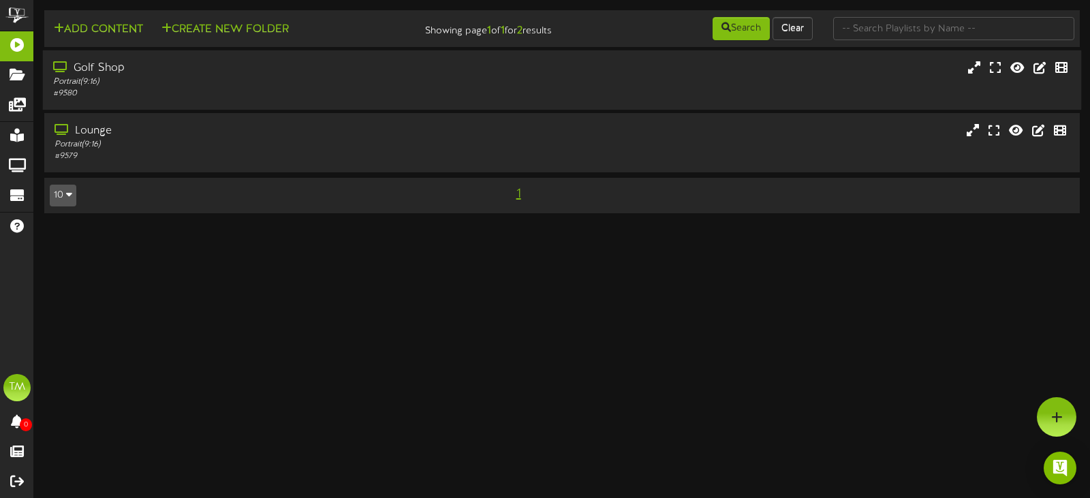
click at [241, 80] on div "Portrait ( 9:16 )" at bounding box center [259, 82] width 412 height 12
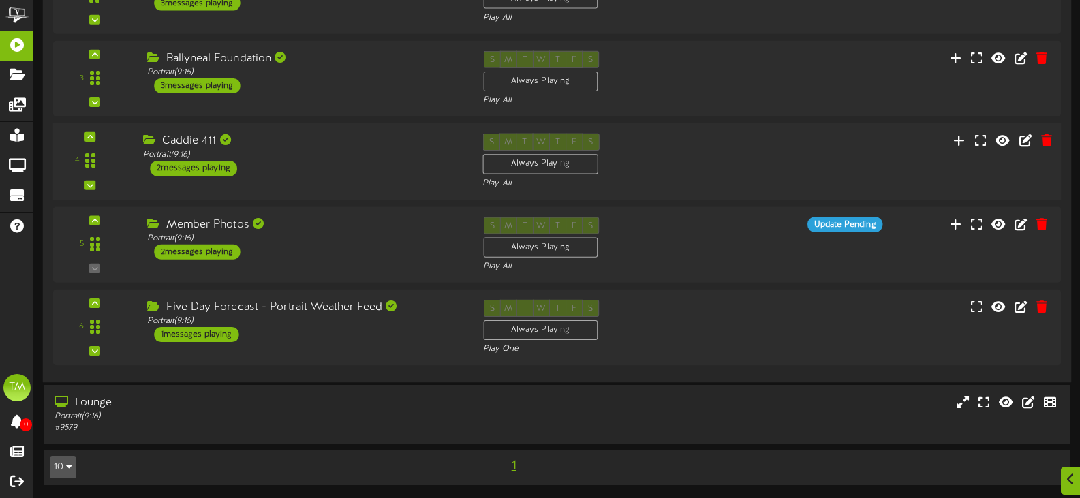
scroll to position [235, 0]
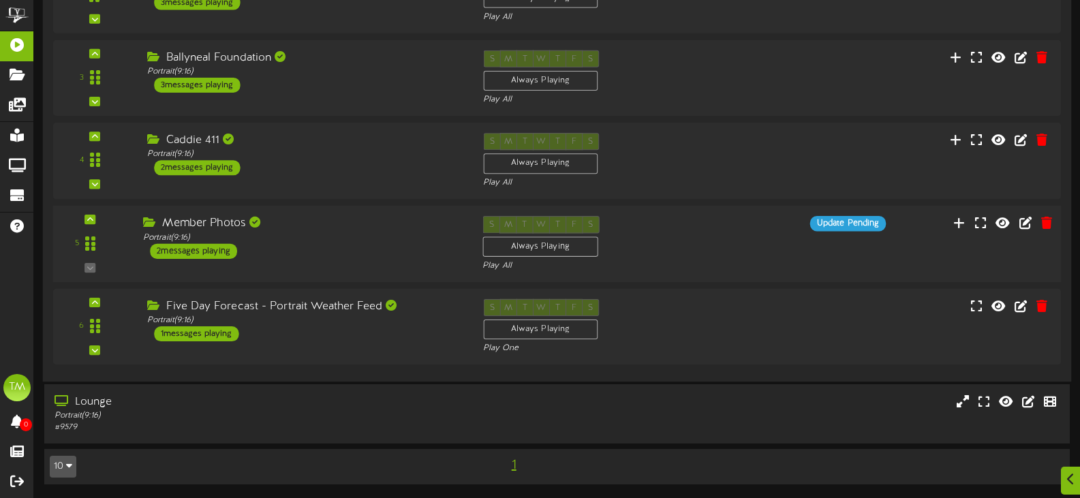
click at [347, 222] on div "Member Photos" at bounding box center [302, 224] width 319 height 16
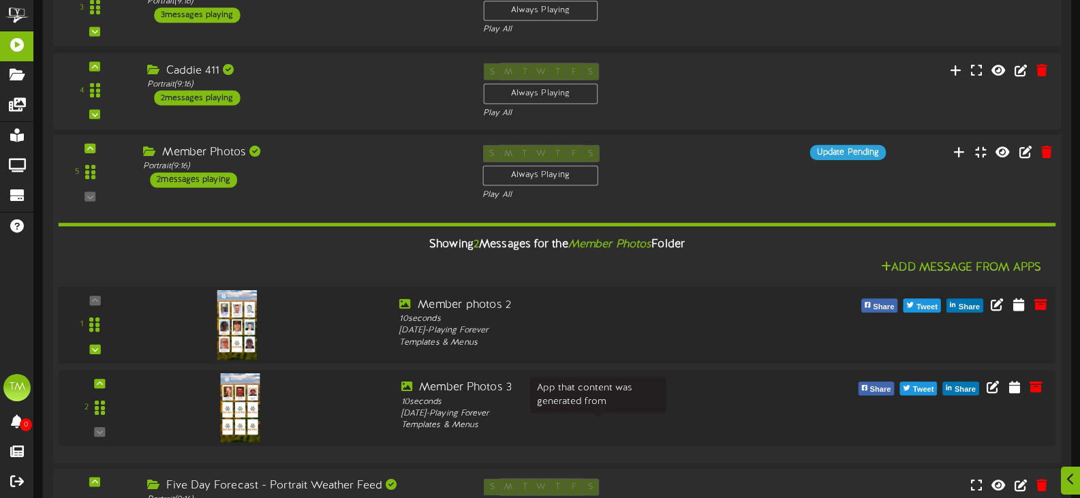
scroll to position [439, 0]
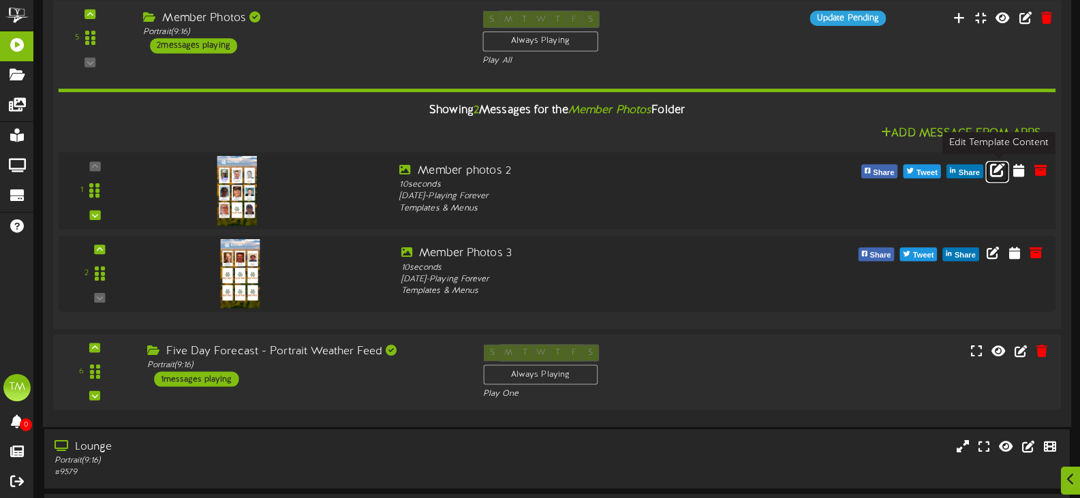
click at [999, 163] on icon at bounding box center [997, 168] width 15 height 15
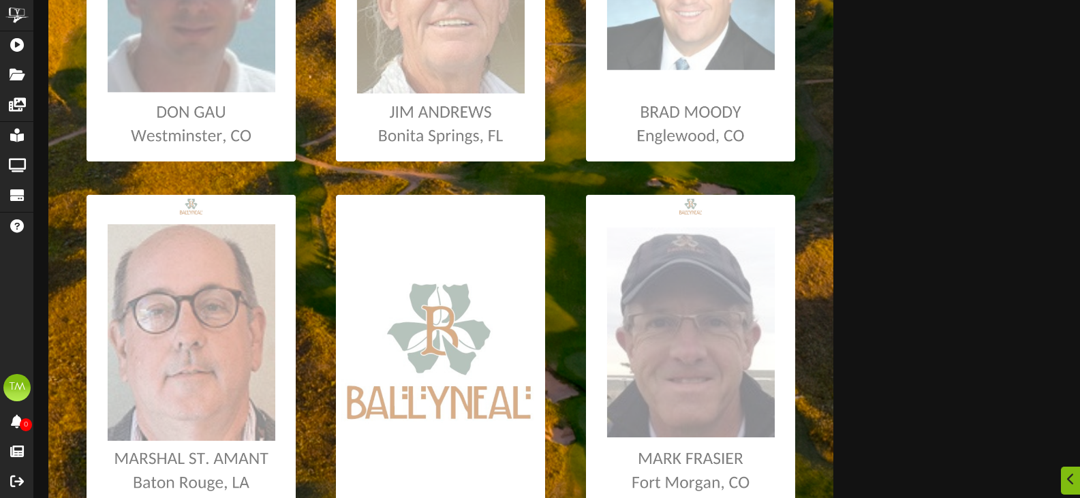
scroll to position [817, 0]
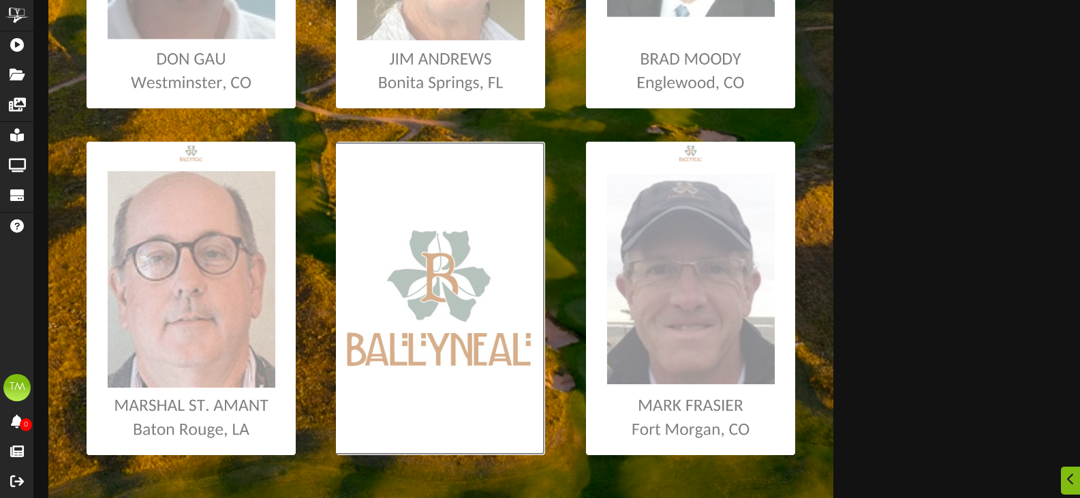
type input "**********"
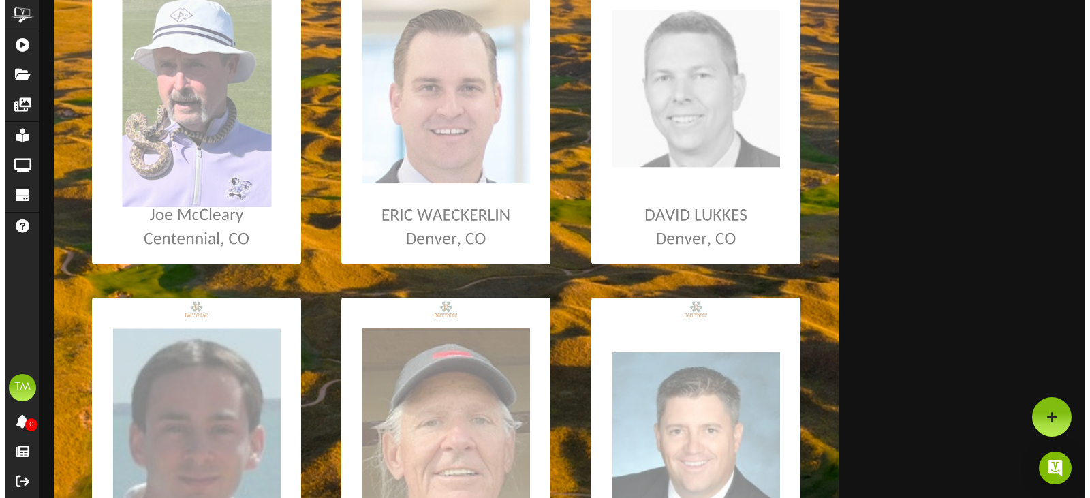
scroll to position [0, 0]
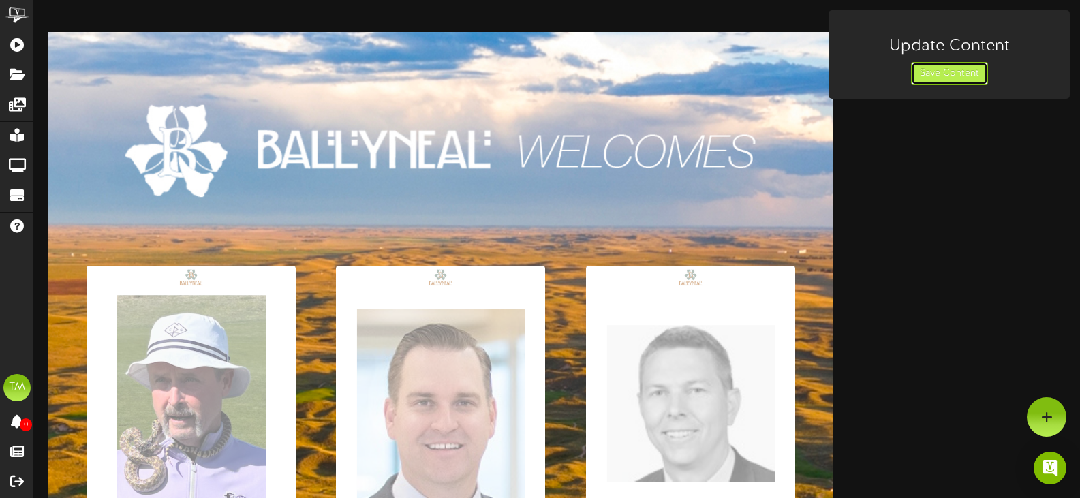
click at [957, 79] on button "Save Content" at bounding box center [949, 73] width 77 height 23
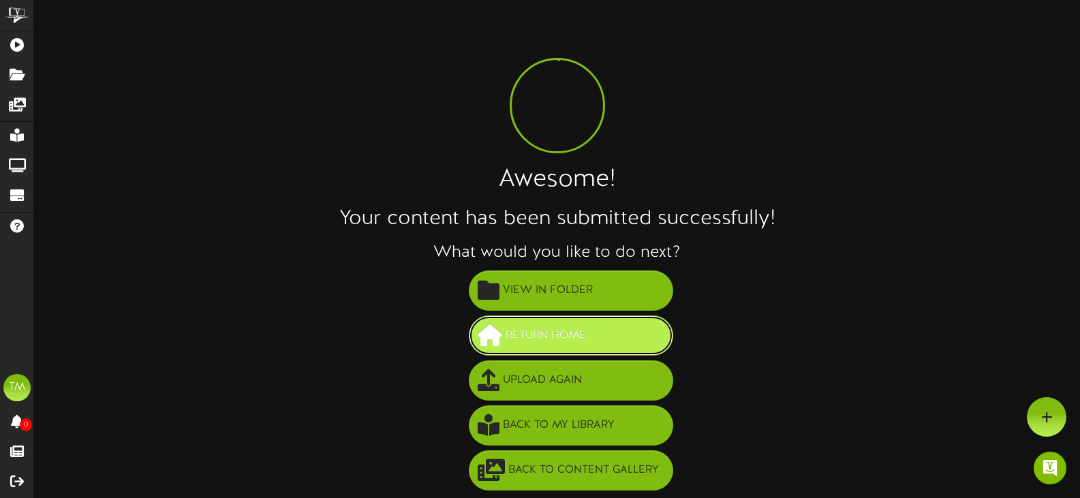
click at [529, 330] on span "Return Home" at bounding box center [545, 335] width 87 height 22
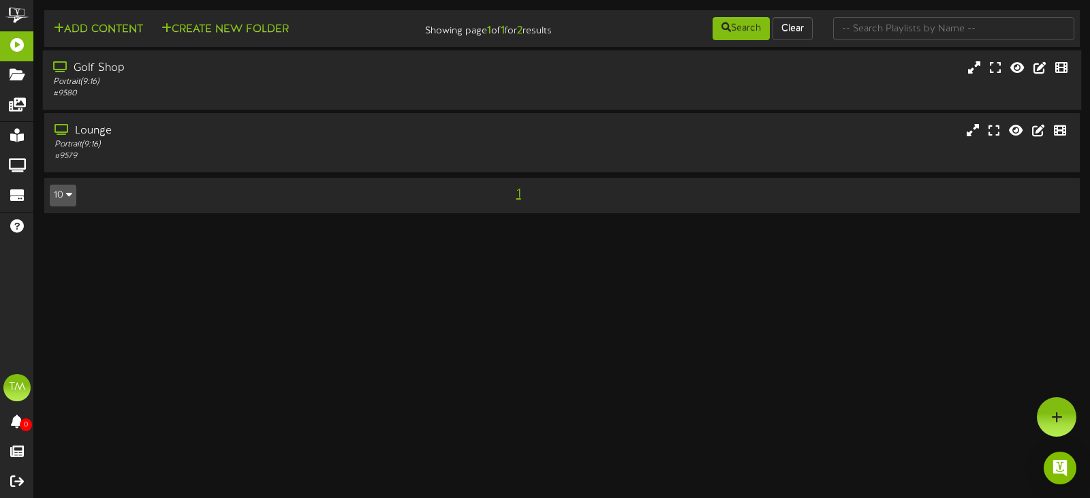
click at [192, 93] on div "# 9580" at bounding box center [259, 94] width 412 height 12
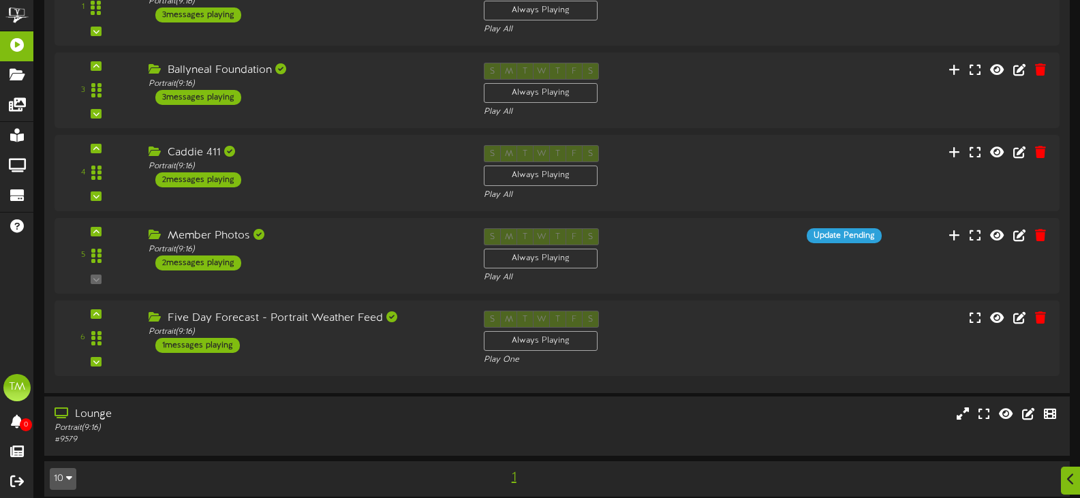
scroll to position [235, 0]
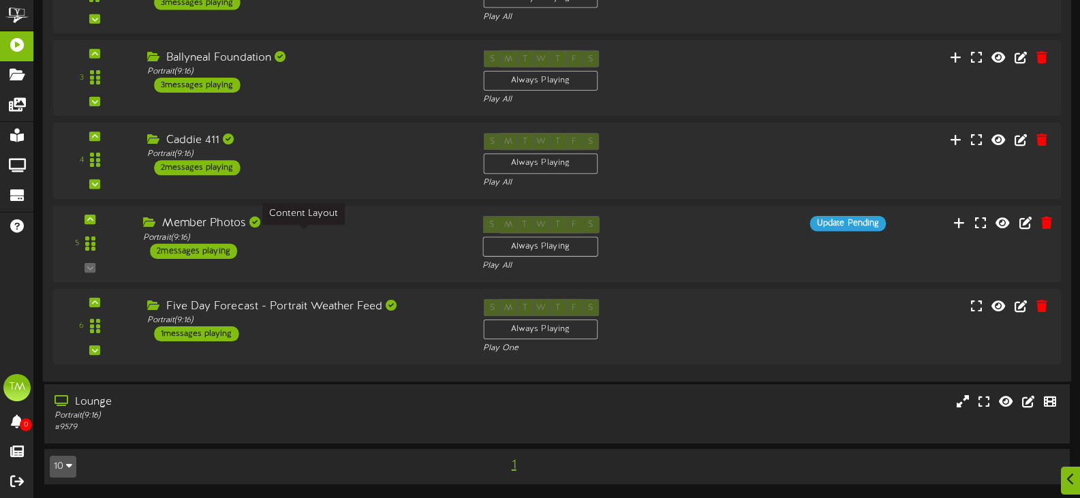
click at [350, 235] on div "Portrait ( 9:16 )" at bounding box center [302, 238] width 319 height 12
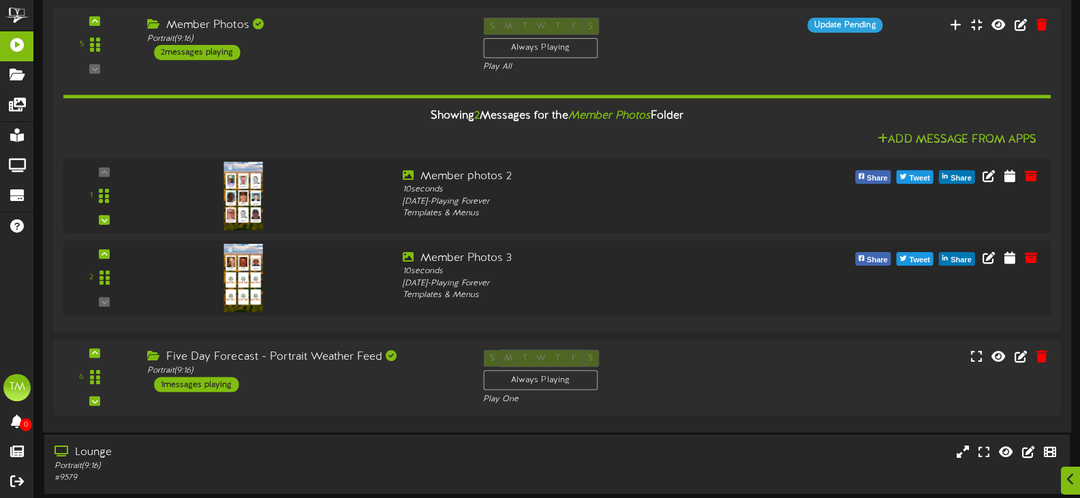
scroll to position [484, 0]
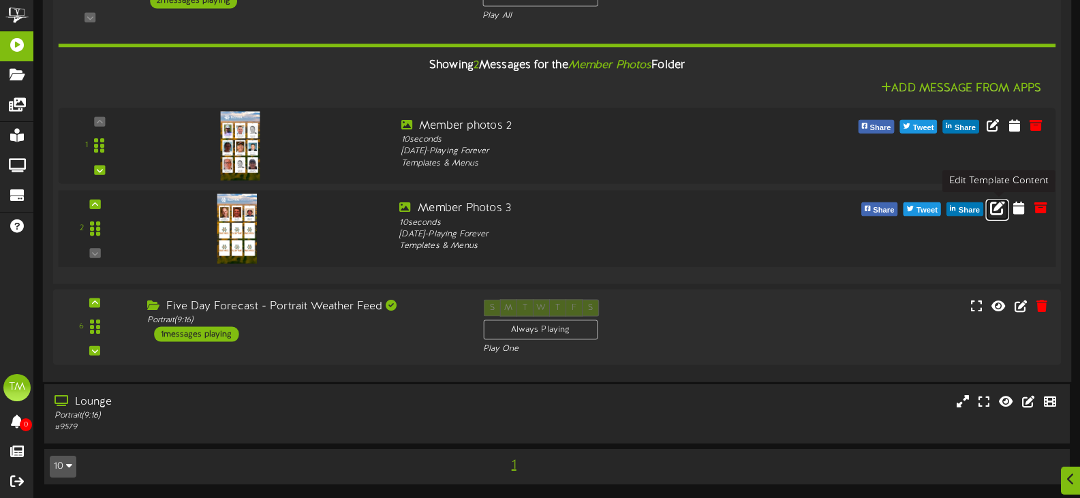
click at [995, 209] on icon at bounding box center [997, 207] width 15 height 15
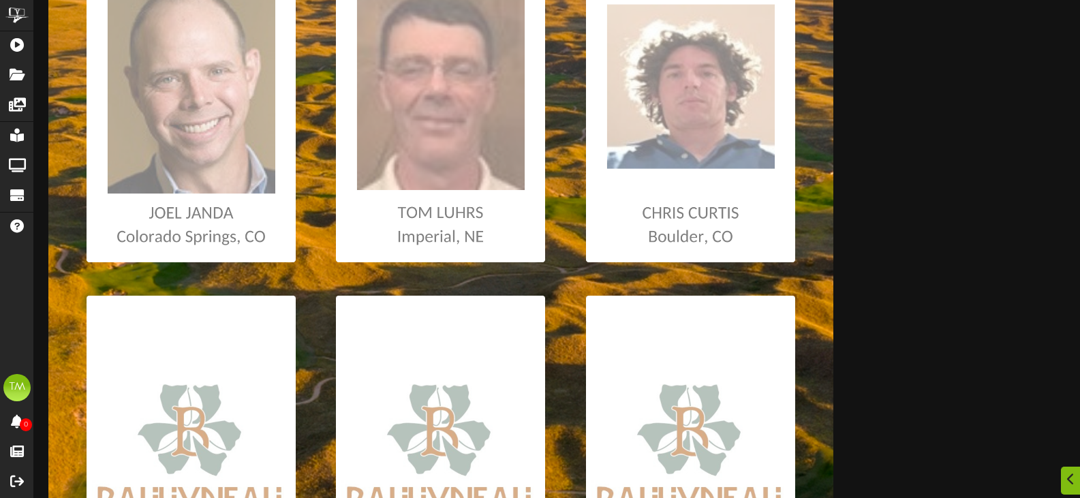
scroll to position [341, 0]
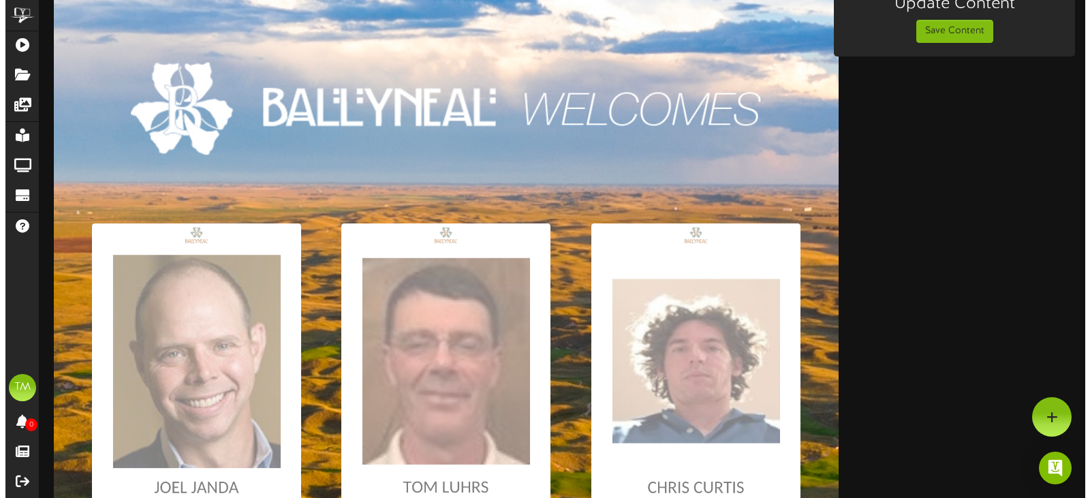
scroll to position [0, 0]
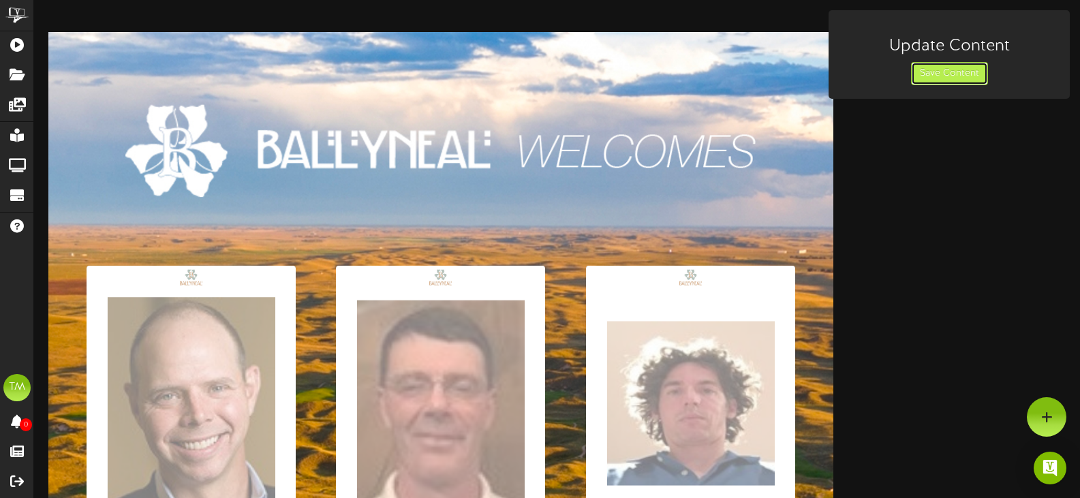
click at [941, 80] on button "Save Content" at bounding box center [949, 73] width 77 height 23
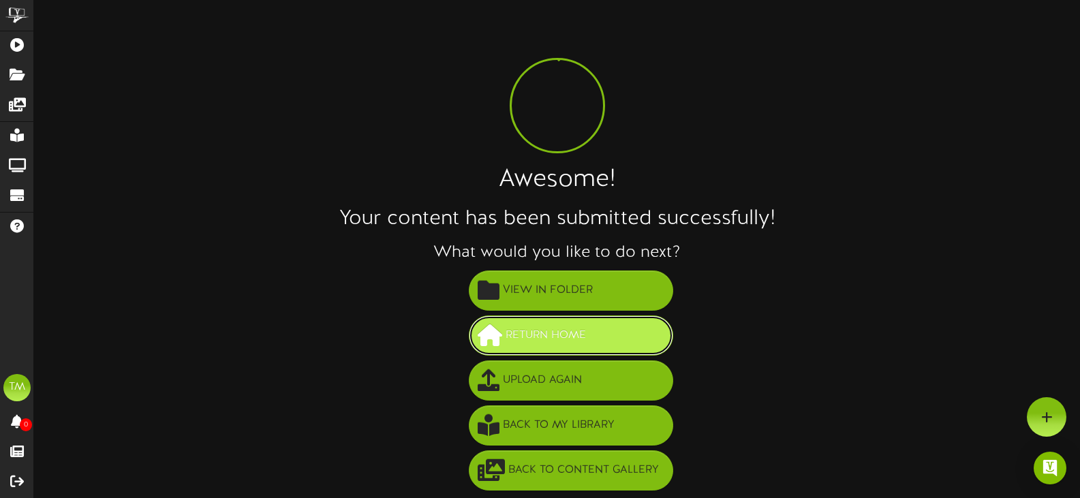
click at [516, 334] on span "Return Home" at bounding box center [545, 335] width 87 height 22
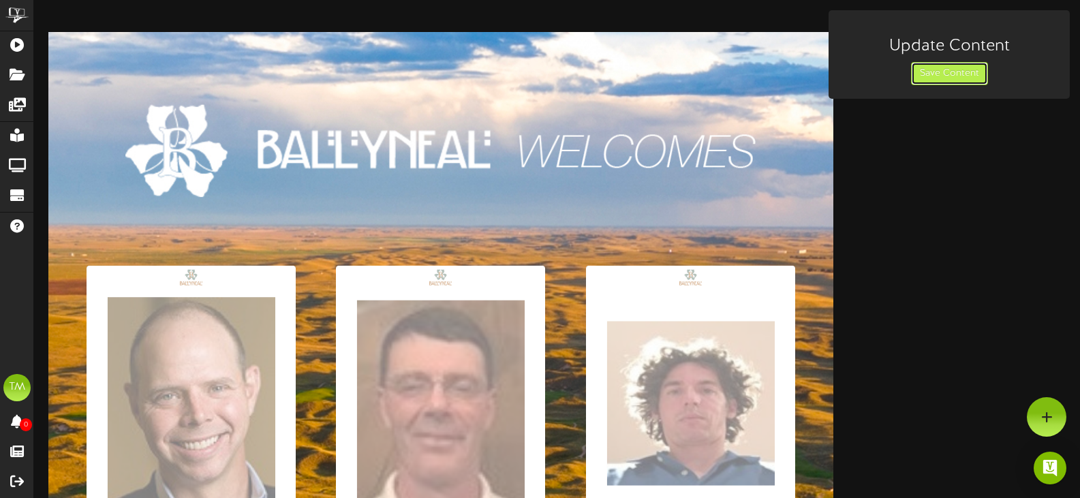
click at [965, 76] on button "Save Content" at bounding box center [949, 73] width 77 height 23
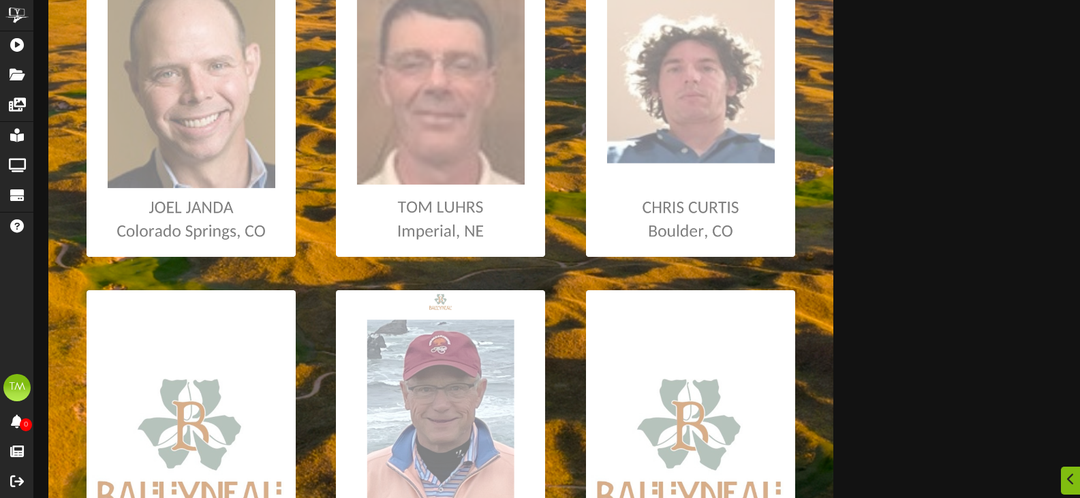
scroll to position [341, 0]
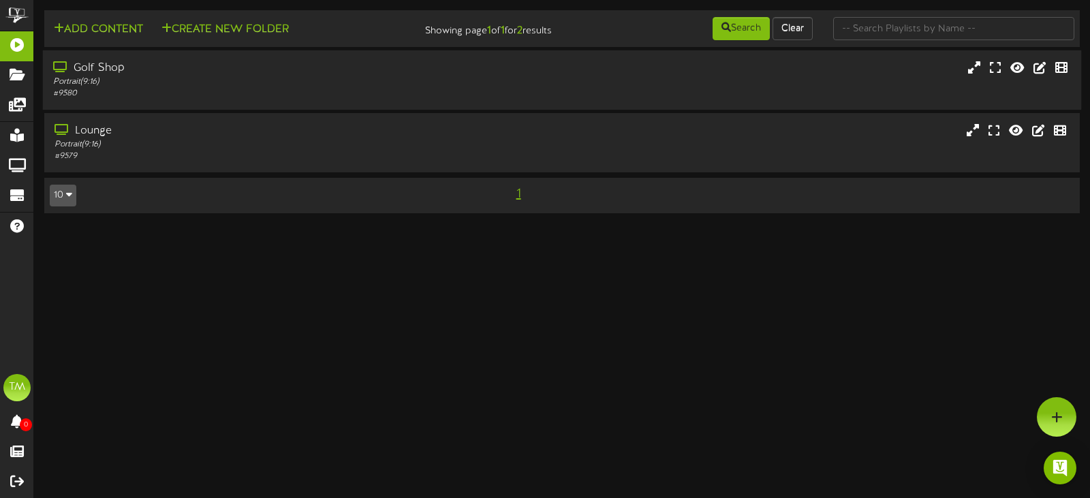
click at [415, 92] on div "# 9580" at bounding box center [259, 94] width 412 height 12
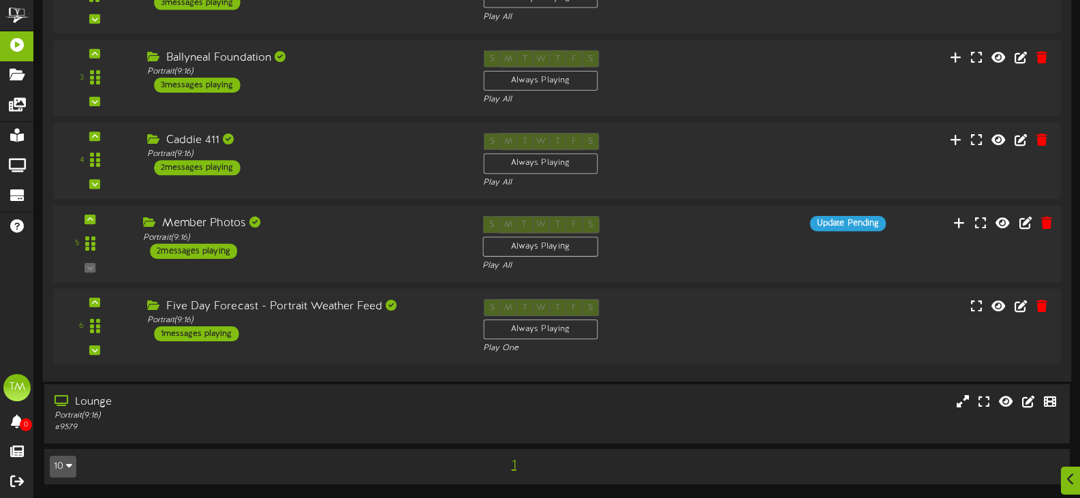
click at [307, 266] on div "5 ( 9:16" at bounding box center [557, 244] width 1018 height 56
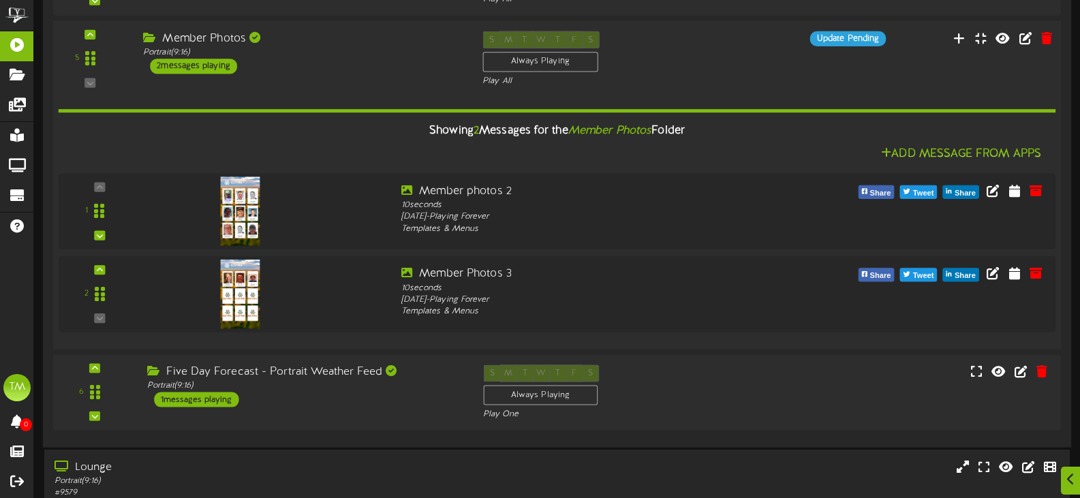
scroll to position [439, 0]
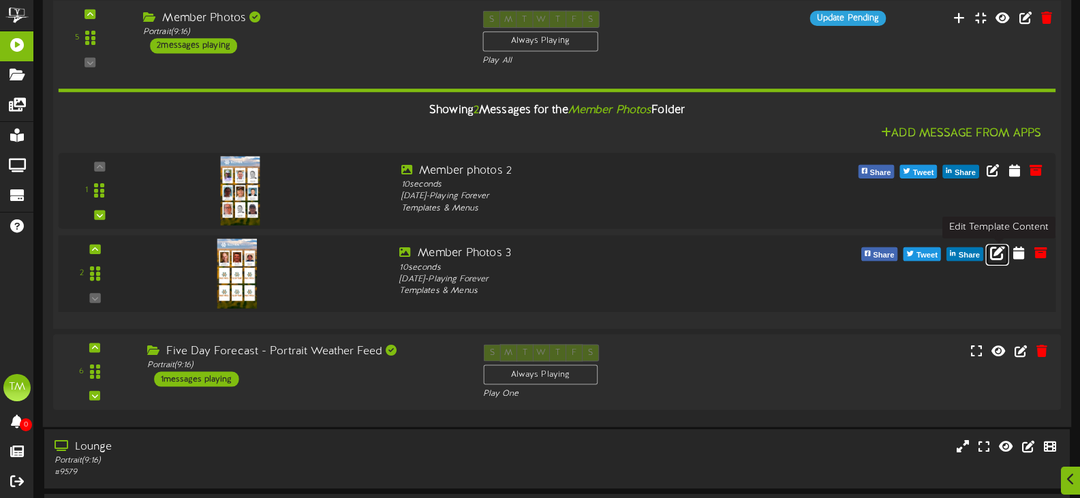
click at [997, 249] on icon at bounding box center [997, 252] width 15 height 15
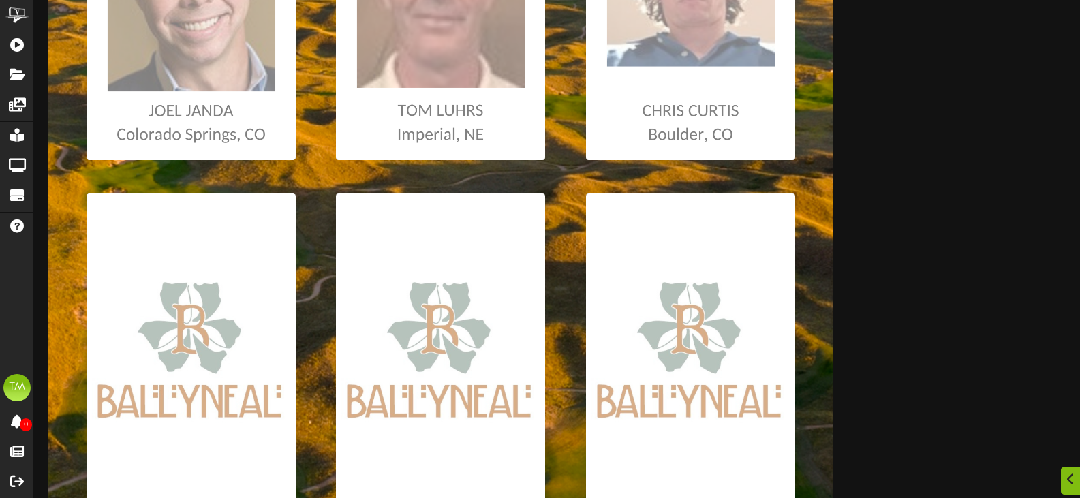
scroll to position [477, 0]
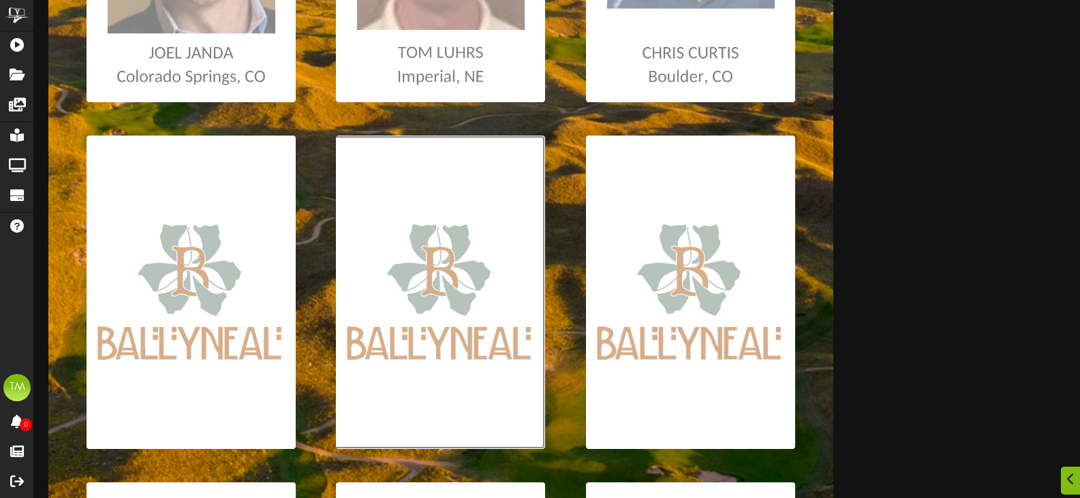
type input "**********"
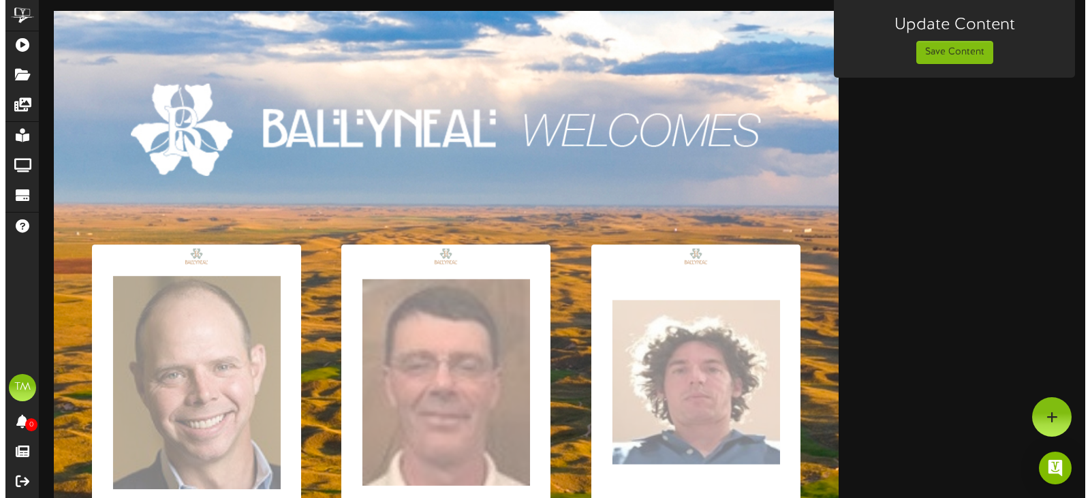
scroll to position [0, 0]
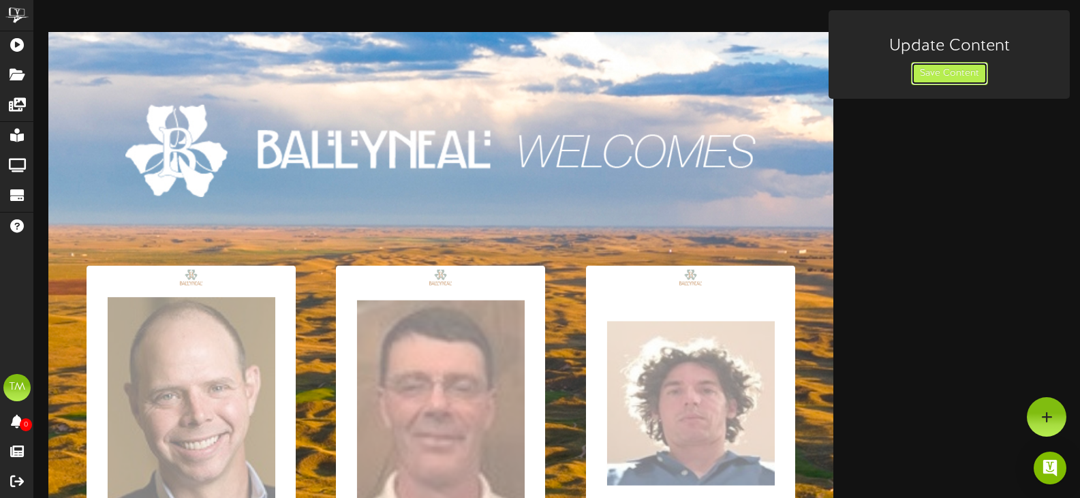
click at [960, 71] on button "Save Content" at bounding box center [949, 73] width 77 height 23
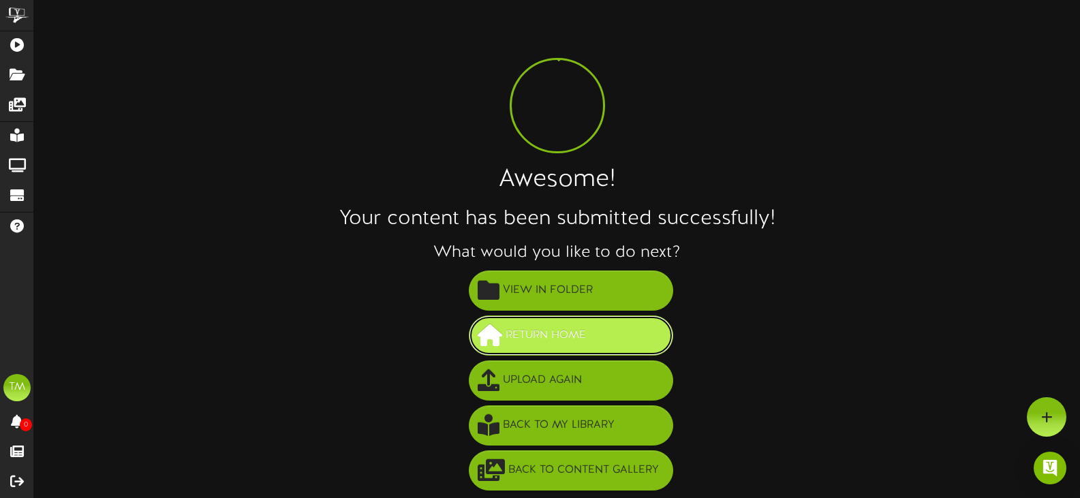
click at [585, 345] on span "Return Home" at bounding box center [545, 335] width 87 height 22
